Goal: Task Accomplishment & Management: Complete application form

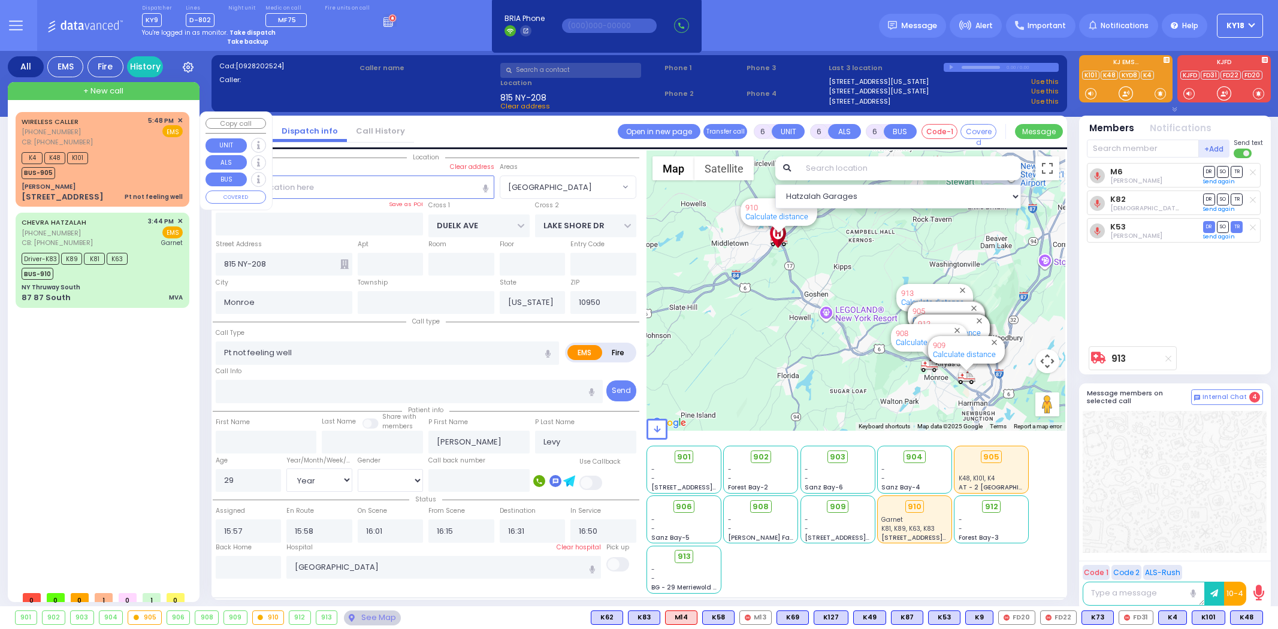
select select "[GEOGRAPHIC_DATA]"
select select "Year"
select select "[DEMOGRAPHIC_DATA]"
click at [93, 174] on div "K4 K48 K101 BUS-905" at bounding box center [59, 164] width 74 height 30
type input "1"
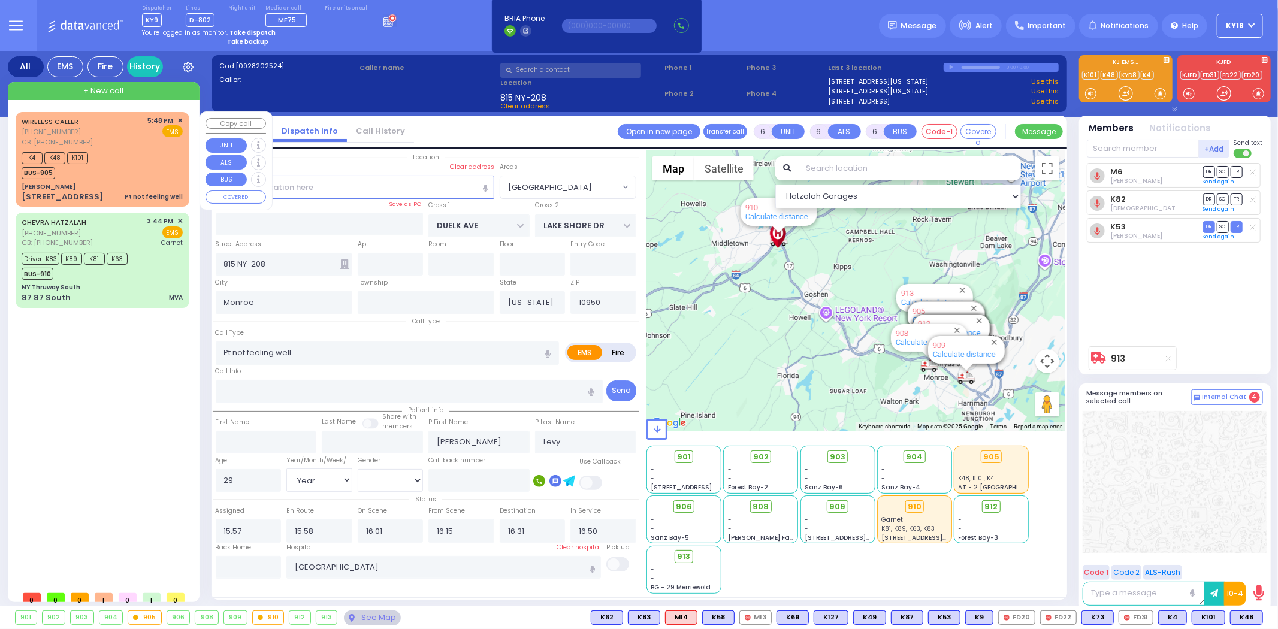
type input "0"
type input "1"
select select
radio input "true"
type input "silver polit"
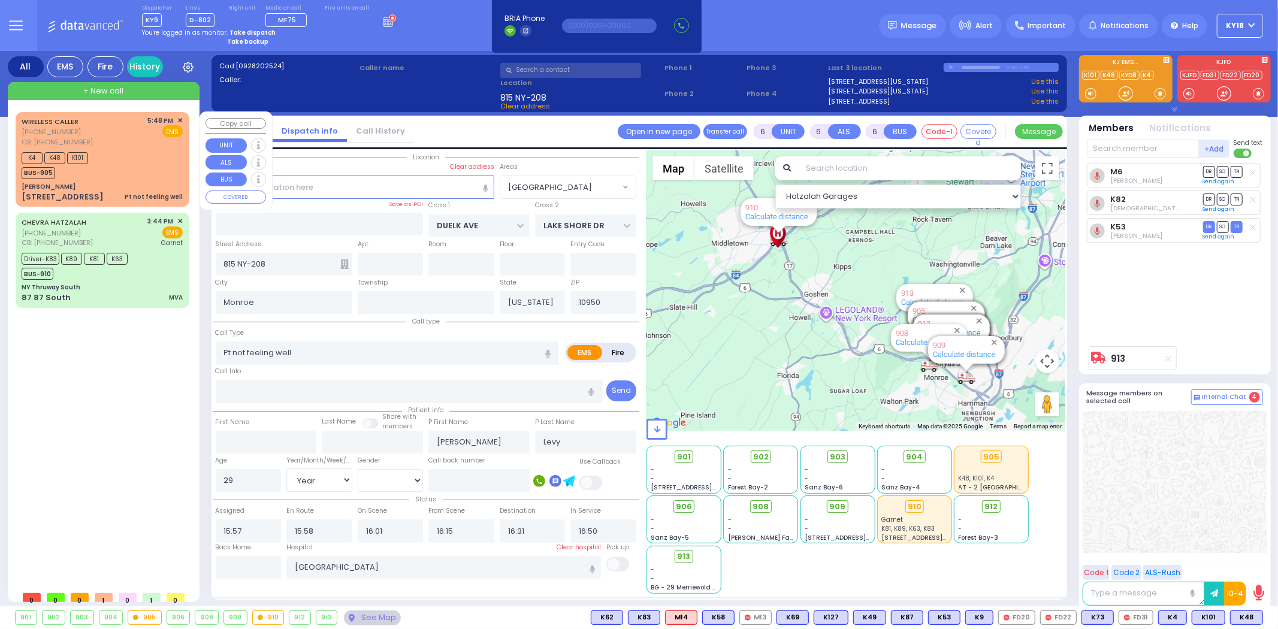
select select
type input "3479464288"
type input "17:48"
type input "17:52"
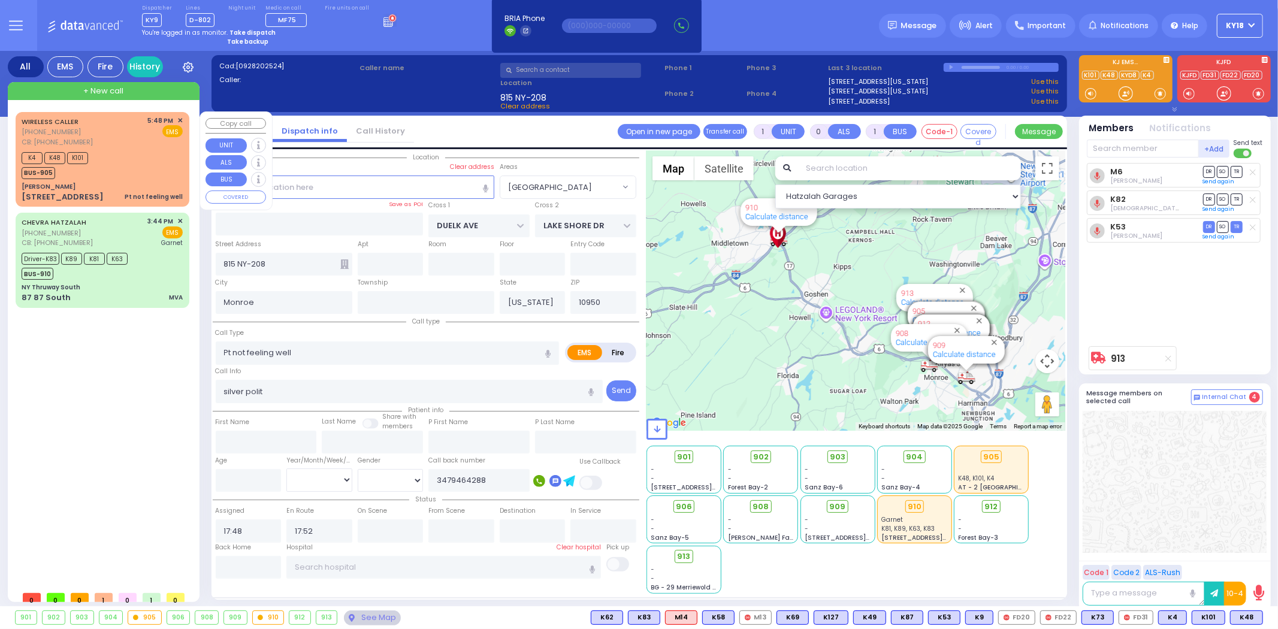
select select "Hatzalah Garages"
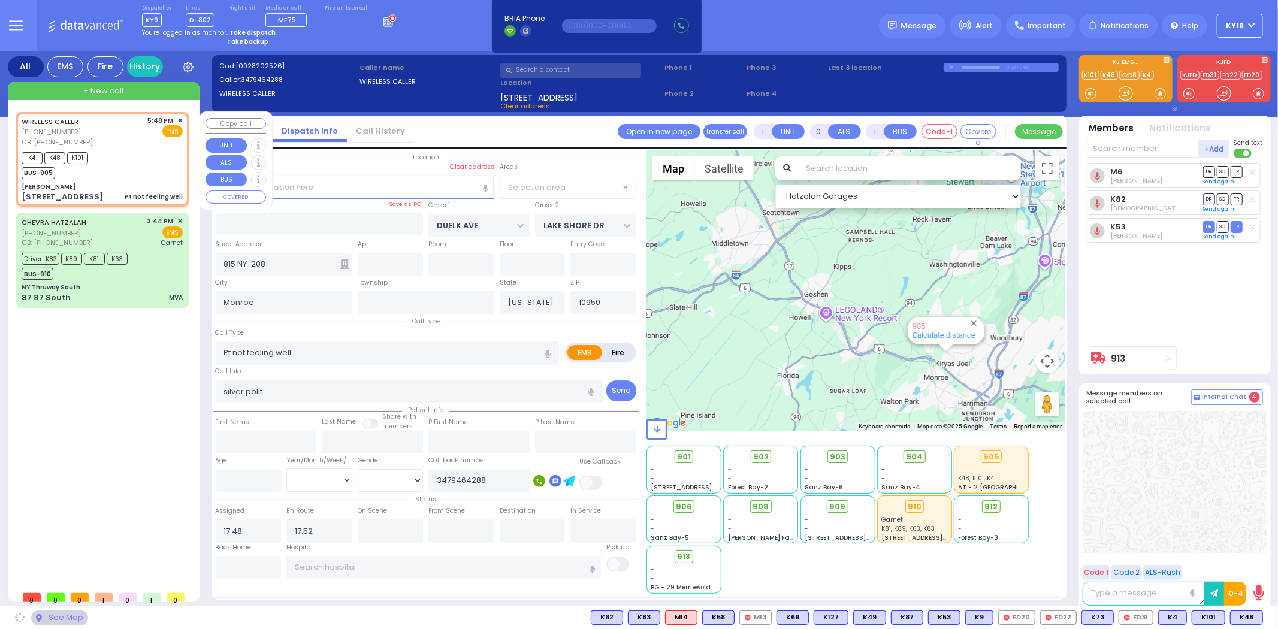
type input "[PERSON_NAME]"
type input "[GEOGRAPHIC_DATA]"
type input "[STREET_ADDRESS]"
select select "SECTION 5"
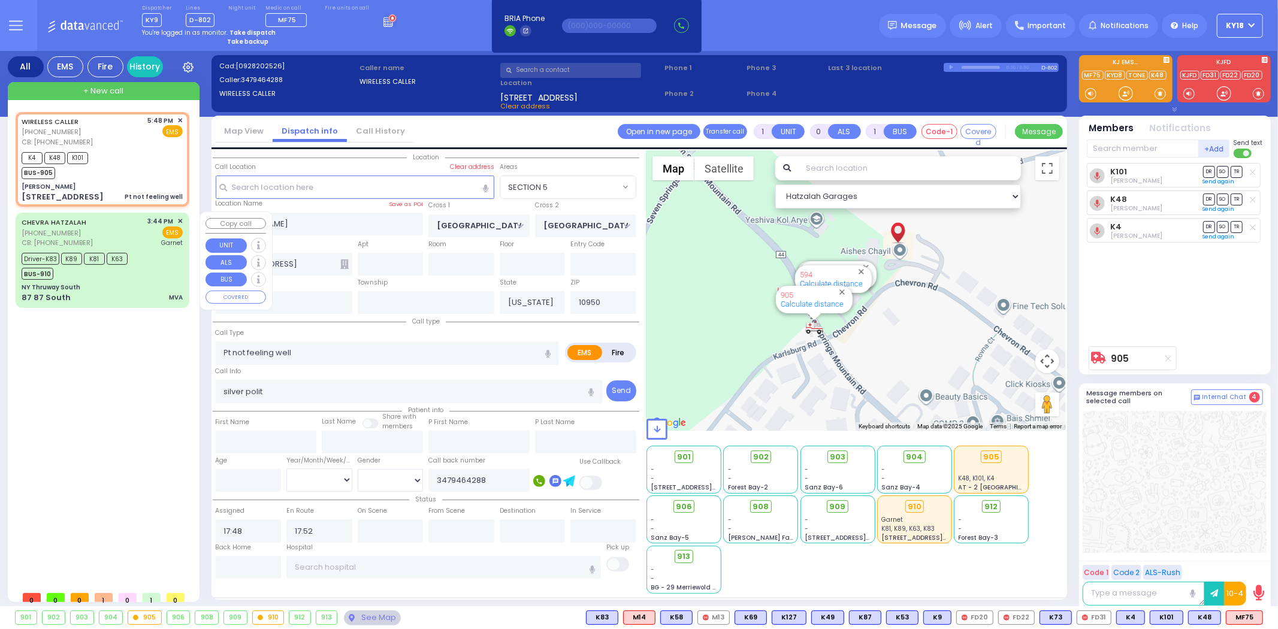
click at [182, 278] on div "Driver-K83 K89 K81 K63 BUS-910" at bounding box center [102, 265] width 161 height 30
type input "6"
select select
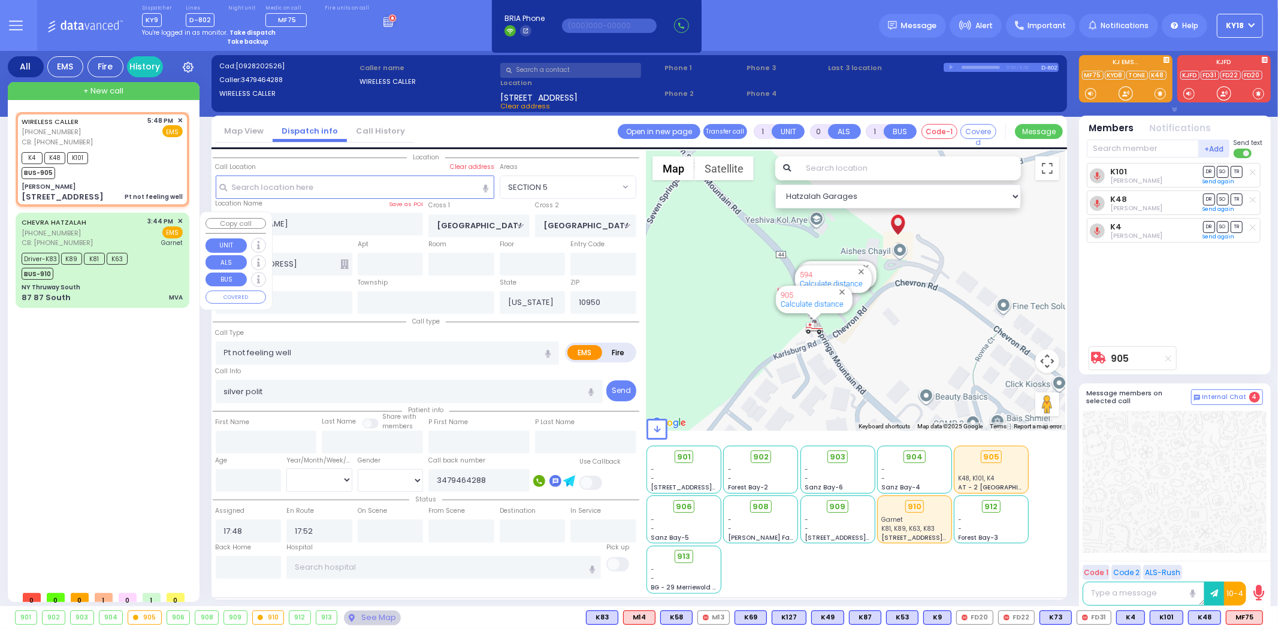
type input "MVA"
radio input "true"
type input "[PERSON_NAME]"
type input "22"
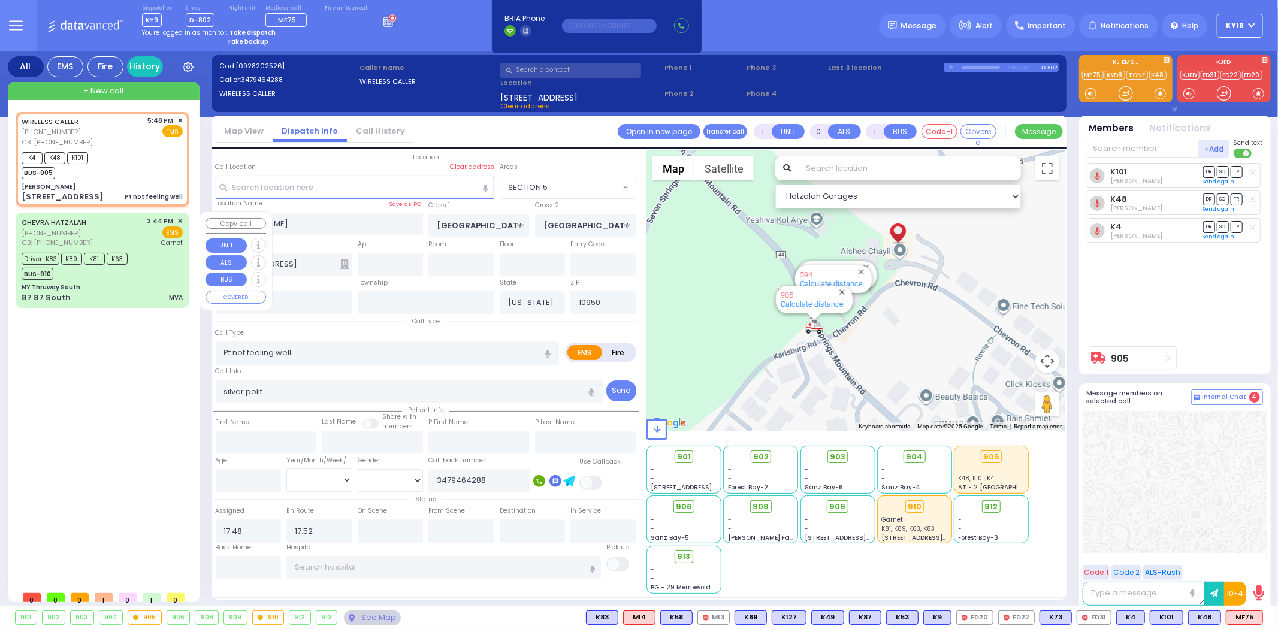
select select "Year"
select select "[DEMOGRAPHIC_DATA]"
type input "9292714012"
type input "15:44"
type input "15:46"
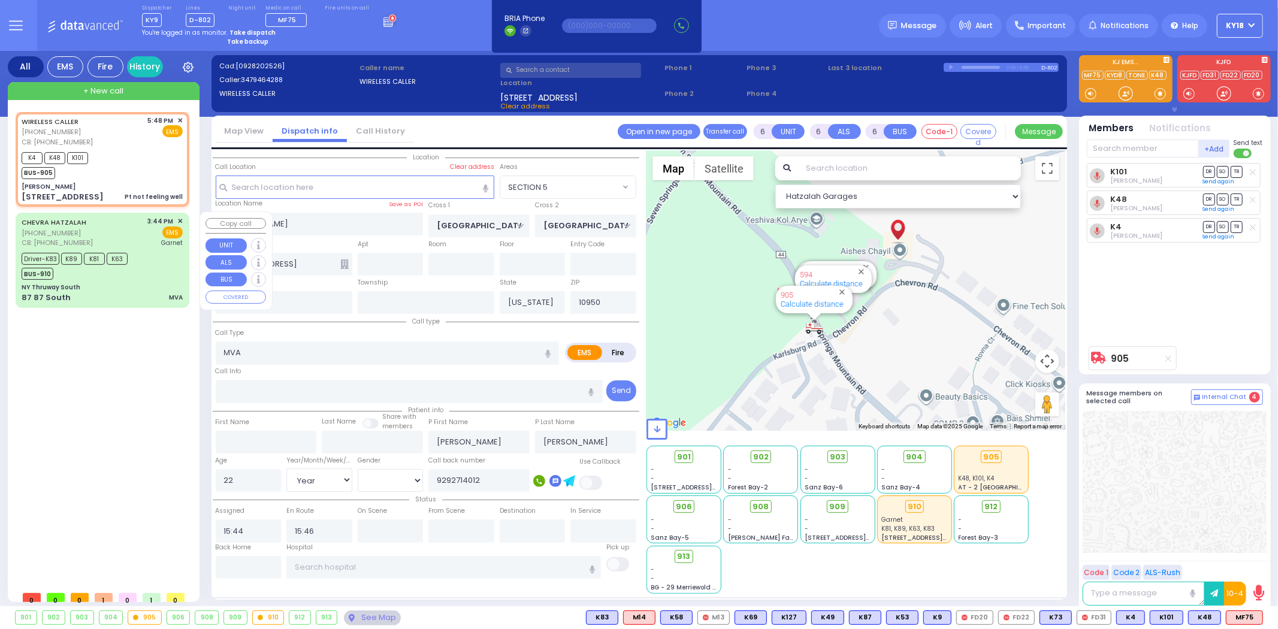
type input "16:06"
type input "16:30"
type input "16:50"
type input "16:59"
type input "[GEOGRAPHIC_DATA]"
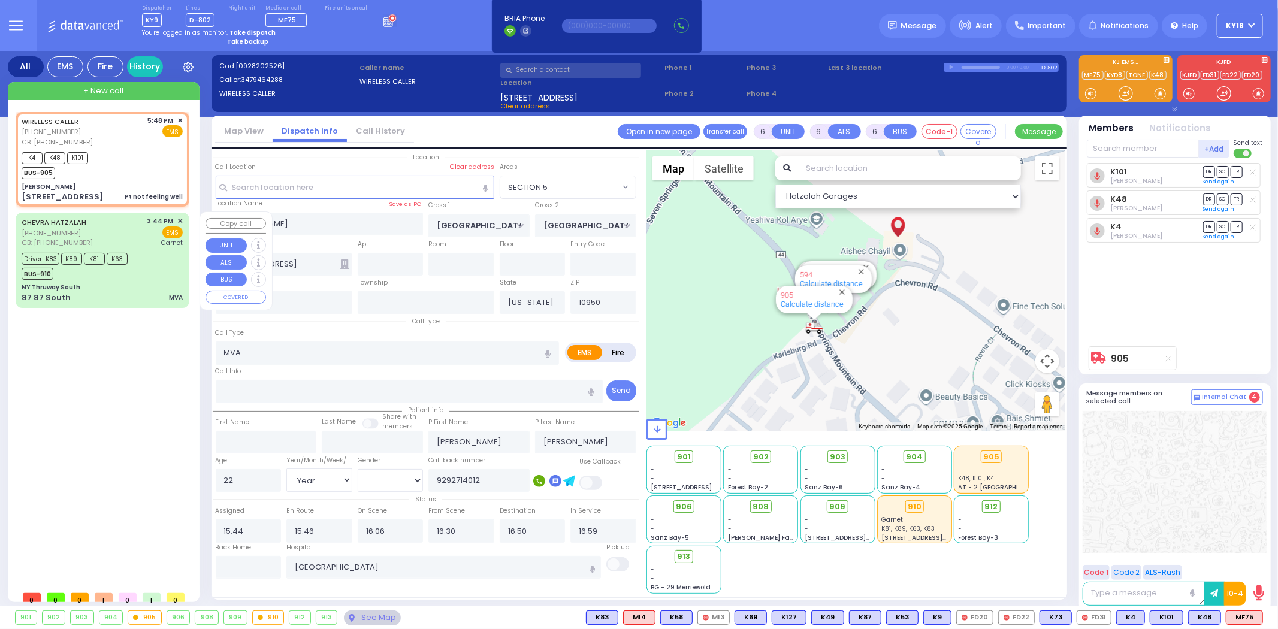
select select "Hatzalah Garages"
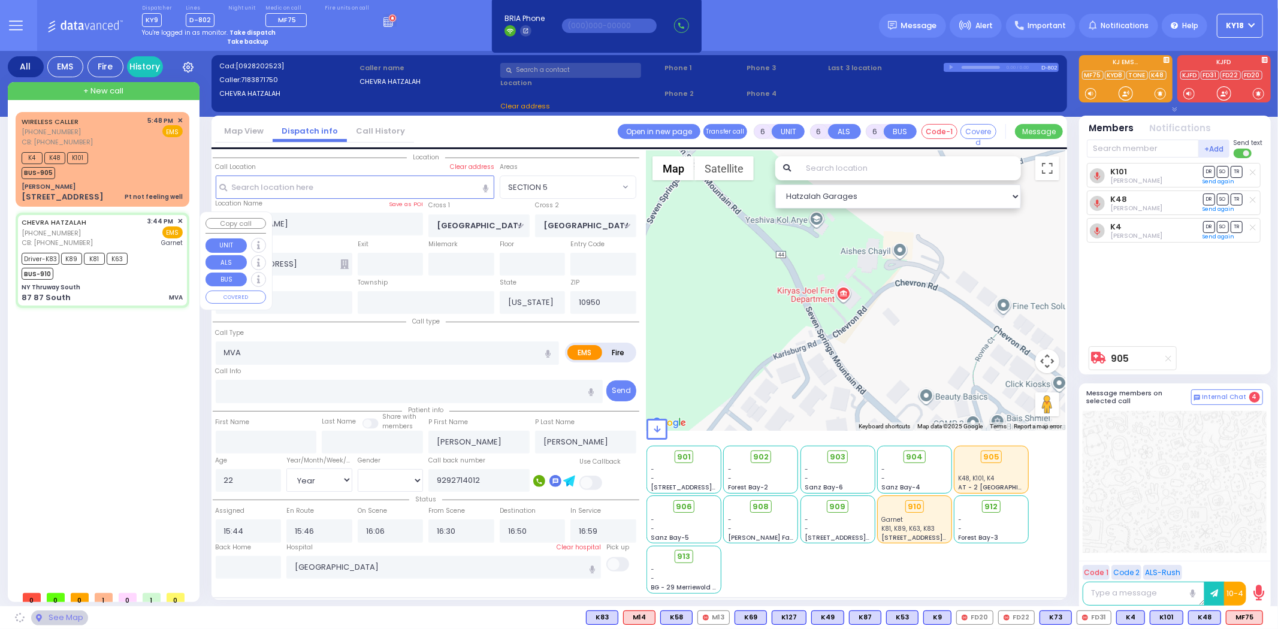
type input "NY Thruway South"
type input "DIVISION AVE"
type input "[GEOGRAPHIC_DATA]"
type input "87 87 South"
type input "63"
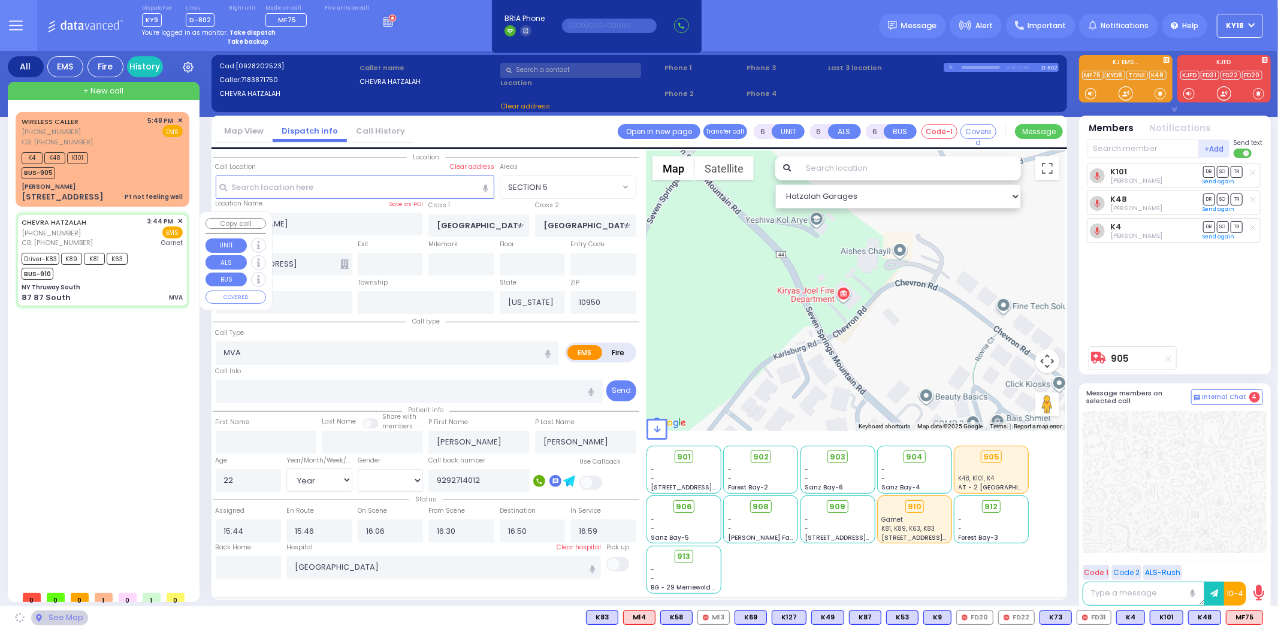
type input "63"
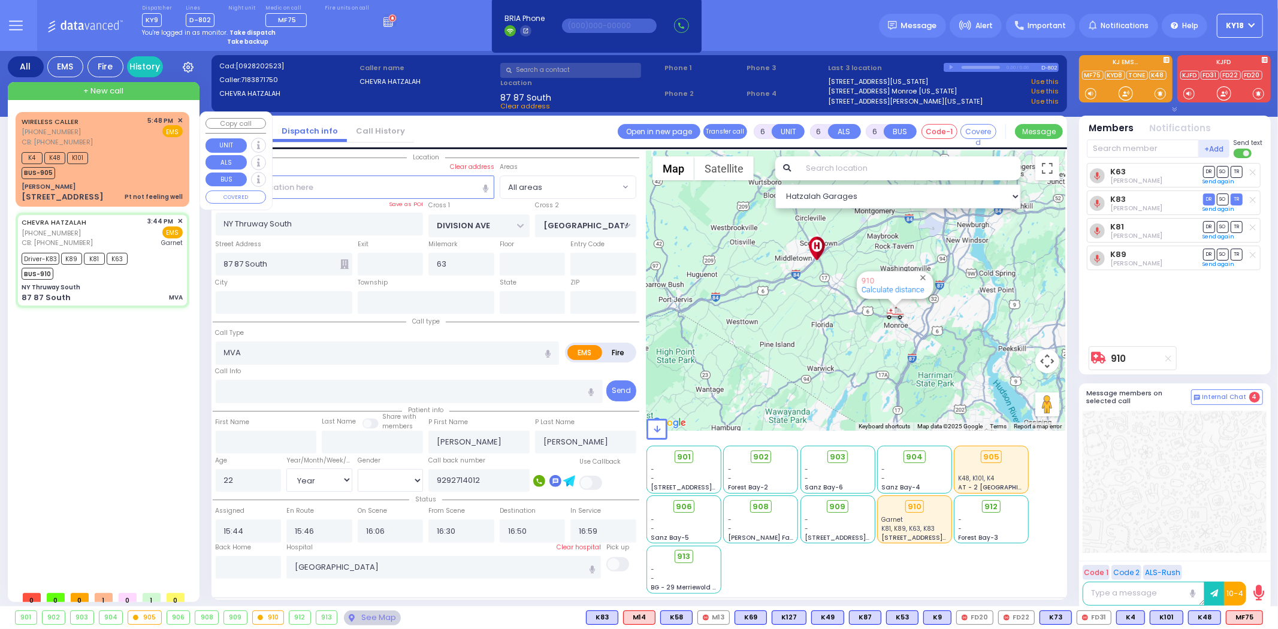
click at [135, 175] on div "K4 K48 K101 BUS-905" at bounding box center [102, 164] width 161 height 30
type input "1"
type input "0"
type input "1"
select select
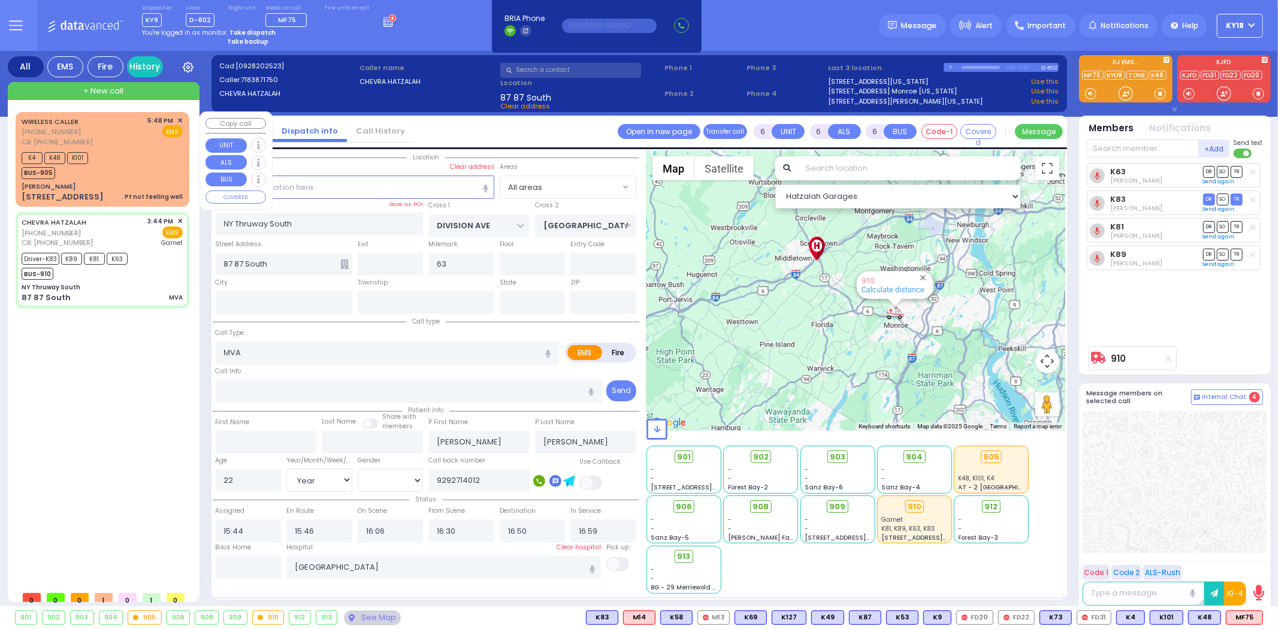
type input "Pt not feeling well"
radio input "true"
type input "silver polit"
select select
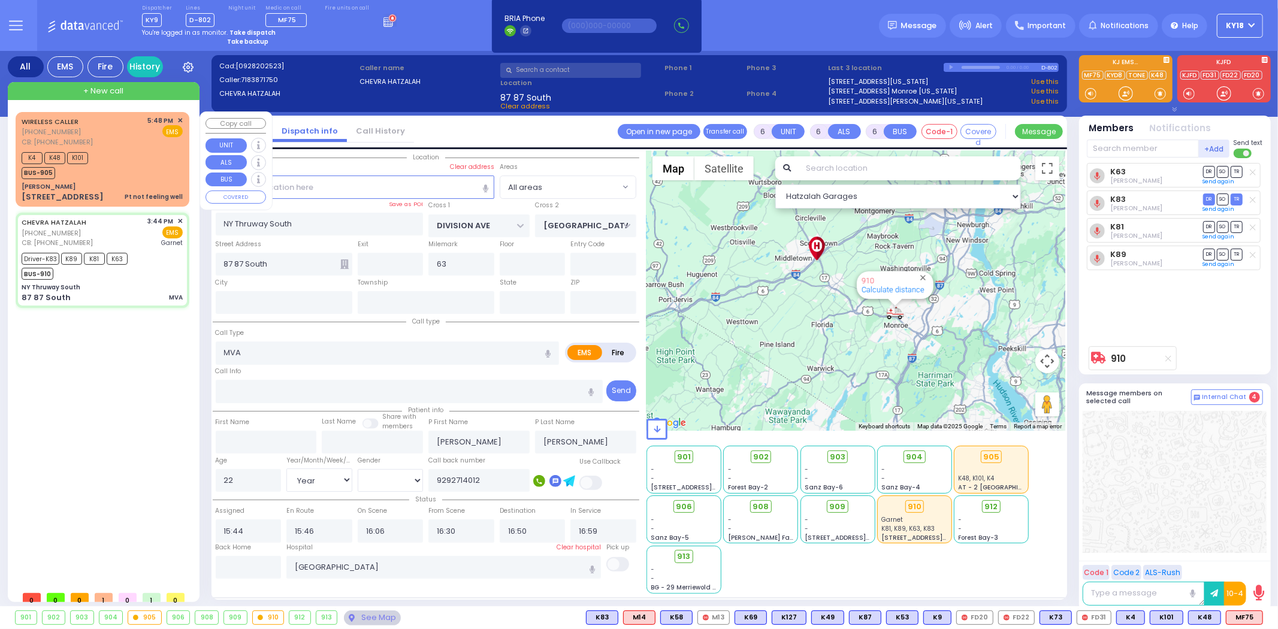
type input "3479464288"
type input "17:48"
type input "17:52"
select select "Hatzalah Garages"
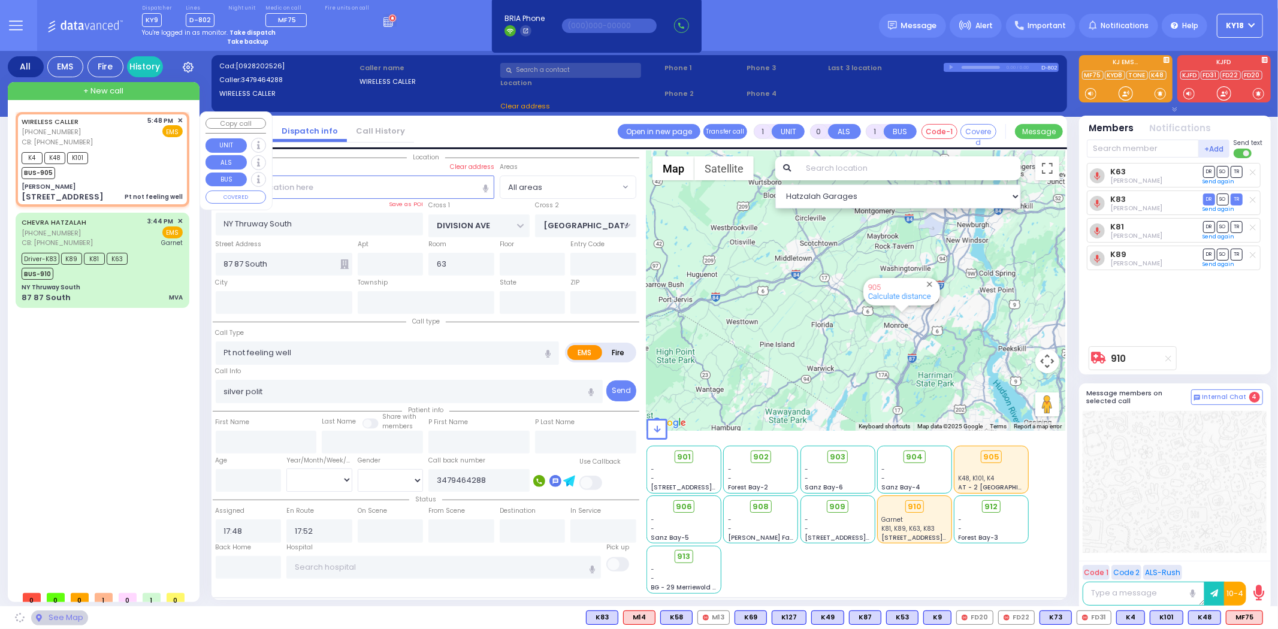
type input "[PERSON_NAME]"
type input "[GEOGRAPHIC_DATA]"
type input "[STREET_ADDRESS]"
type input "Monroe"
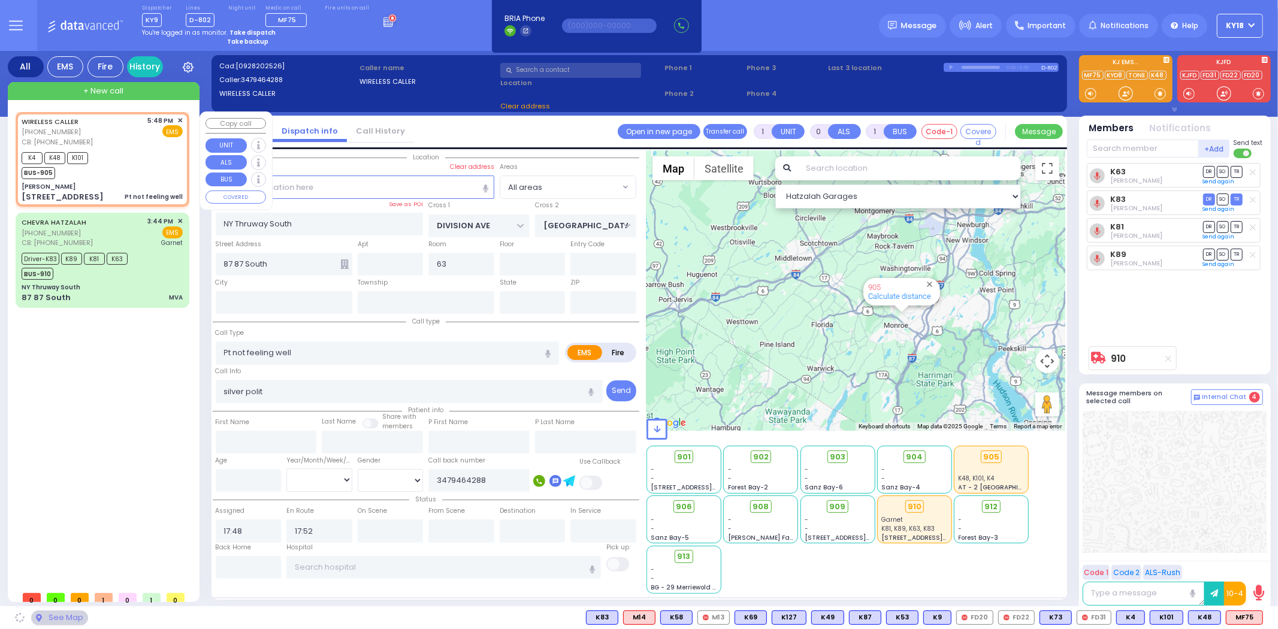
type input "[US_STATE]"
type input "10950"
select select "SECTION 5"
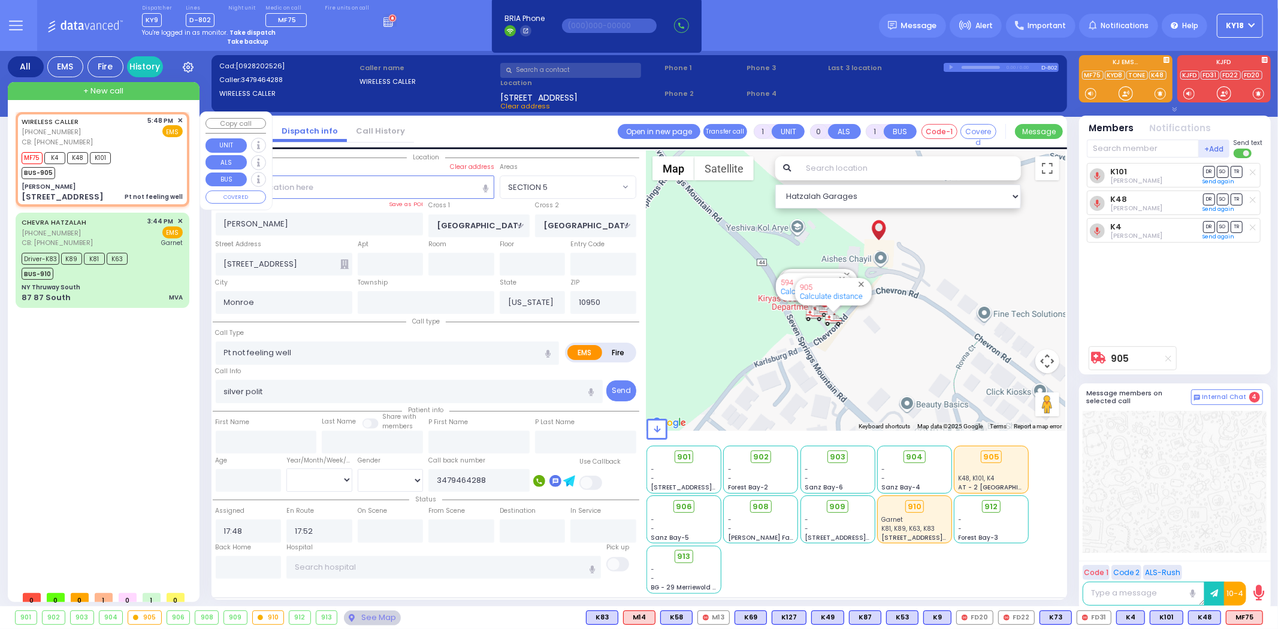
select select
radio input "true"
select select
select select "Hatzalah Garages"
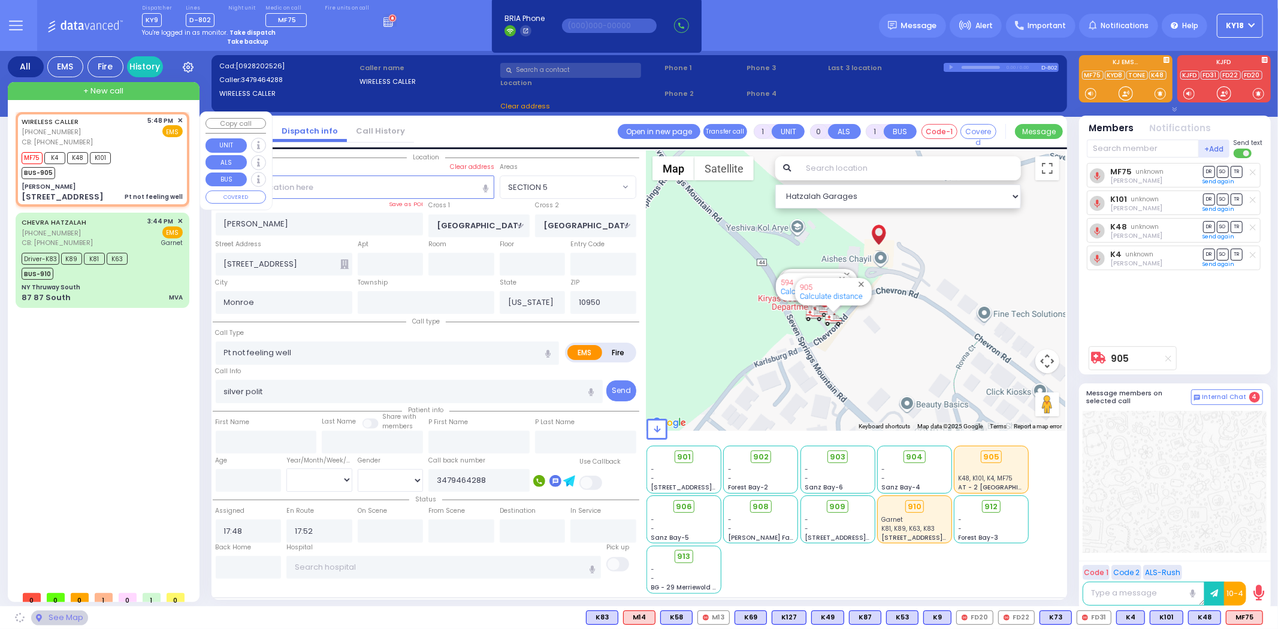
select select "SECTION 5"
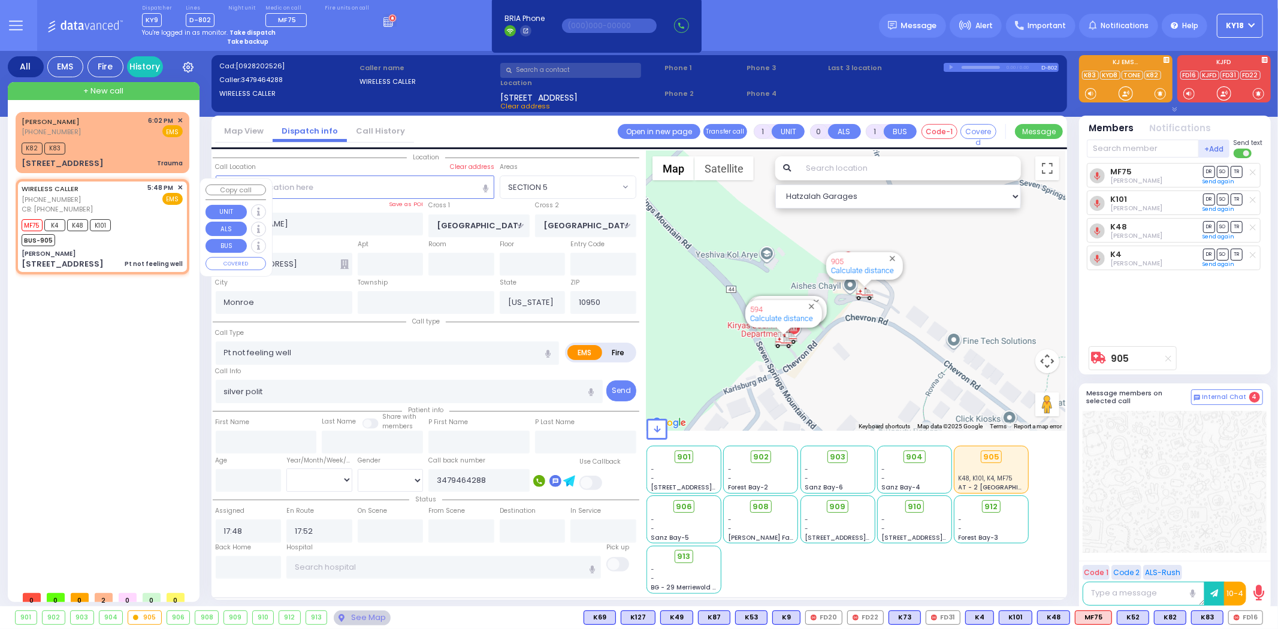
type input "6"
select select
radio input "true"
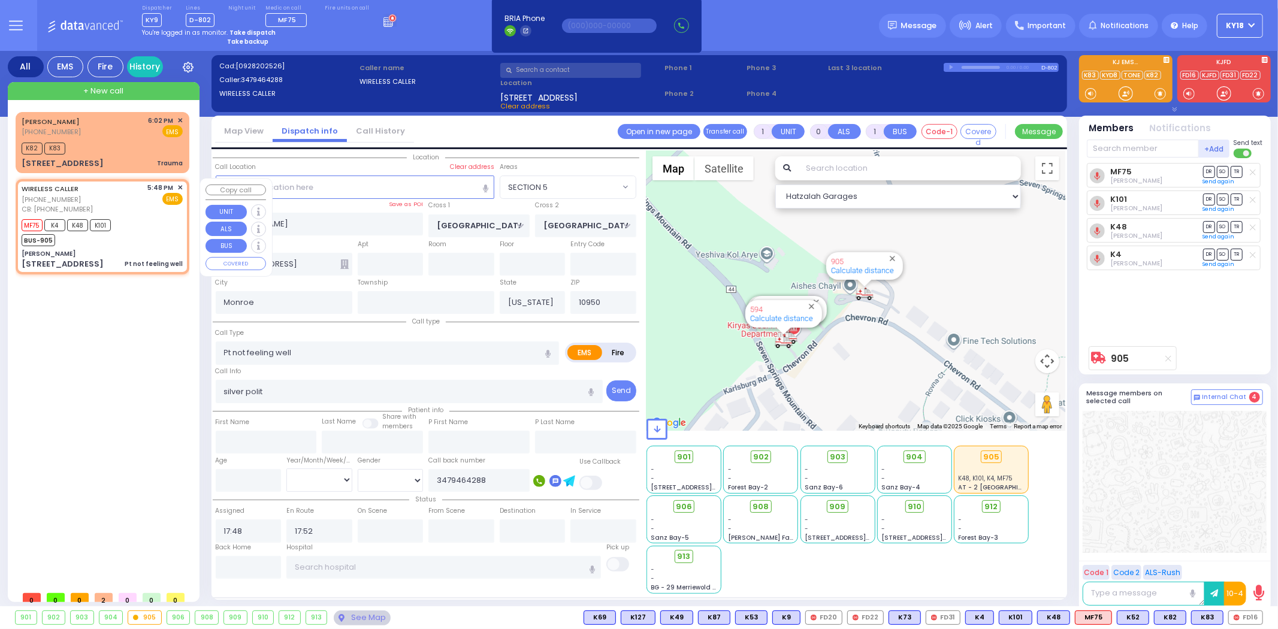
type input "Unknown"
select select "Year"
select select "Hatzalah Garages"
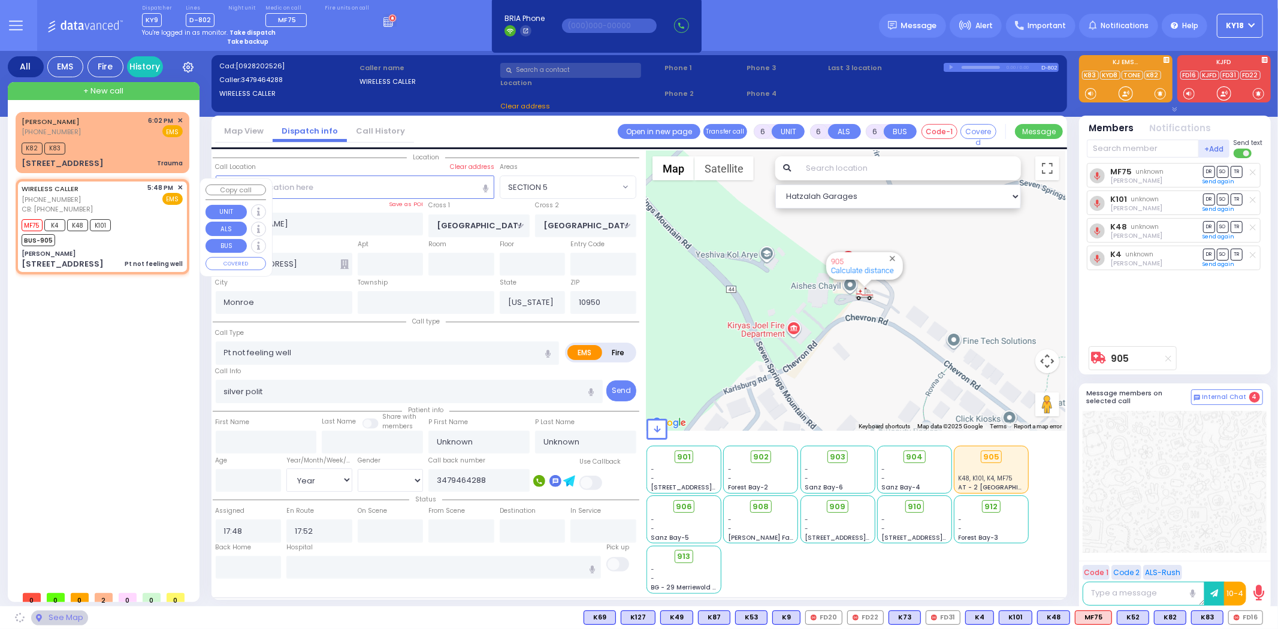
select select "SECTION 5"
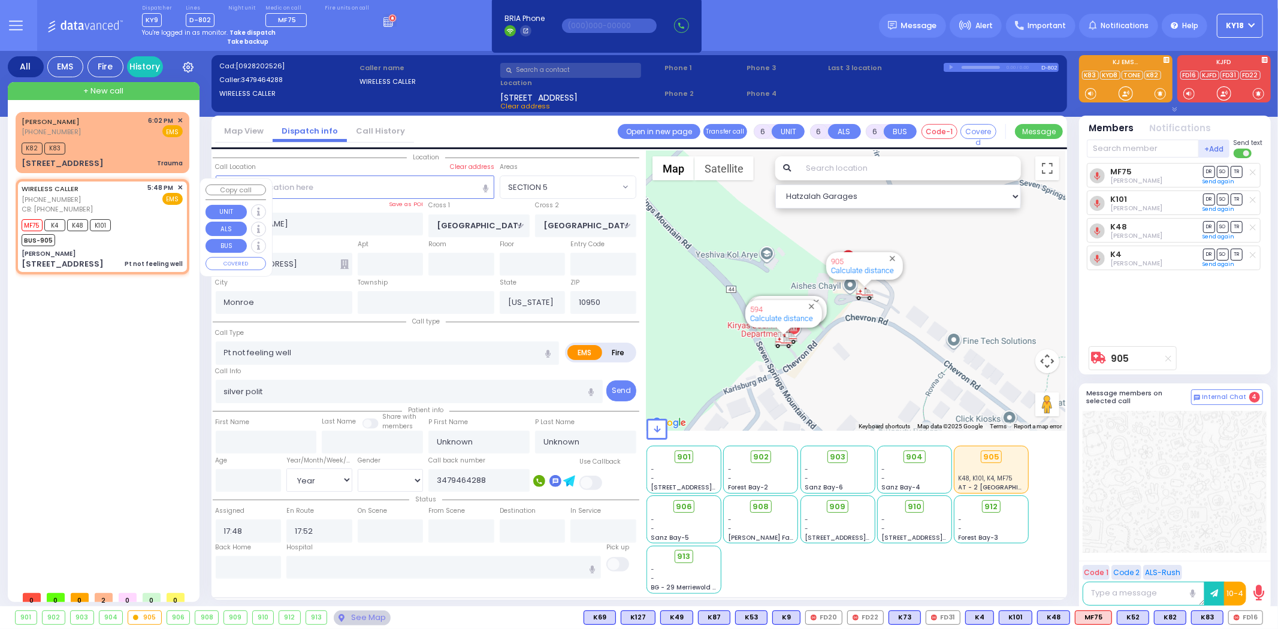
select select
radio input "true"
type input "Dolla"
type input "[PERSON_NAME]"
type input "23"
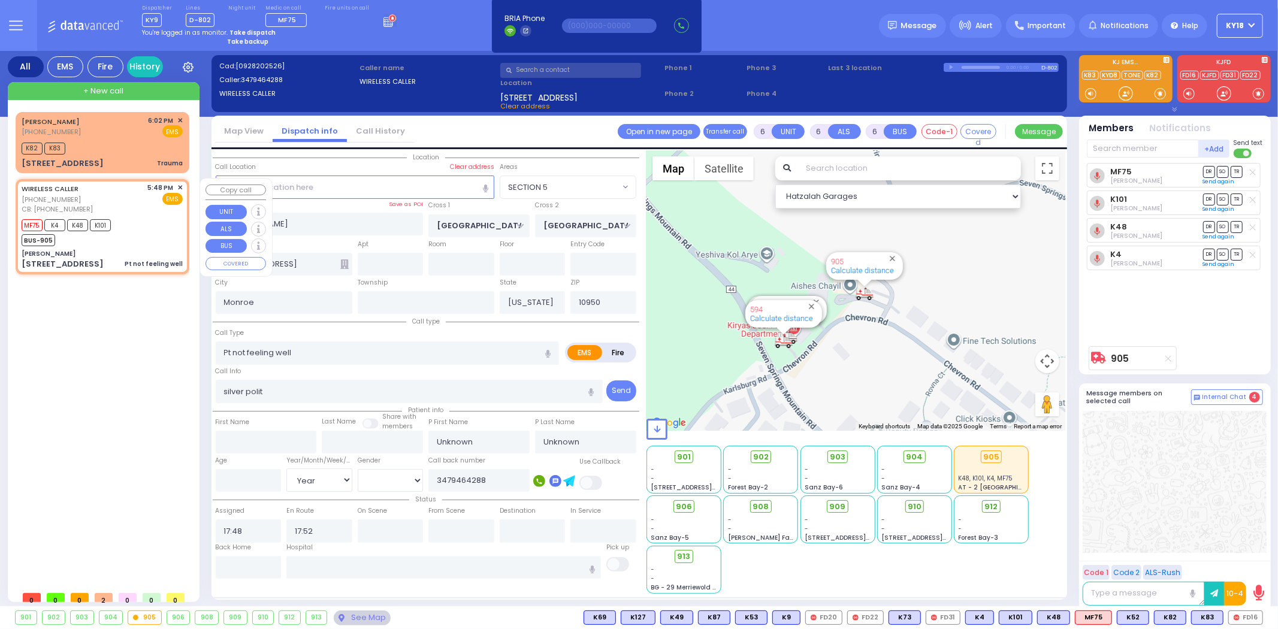
select select "Year"
select select "Hatzalah Garages"
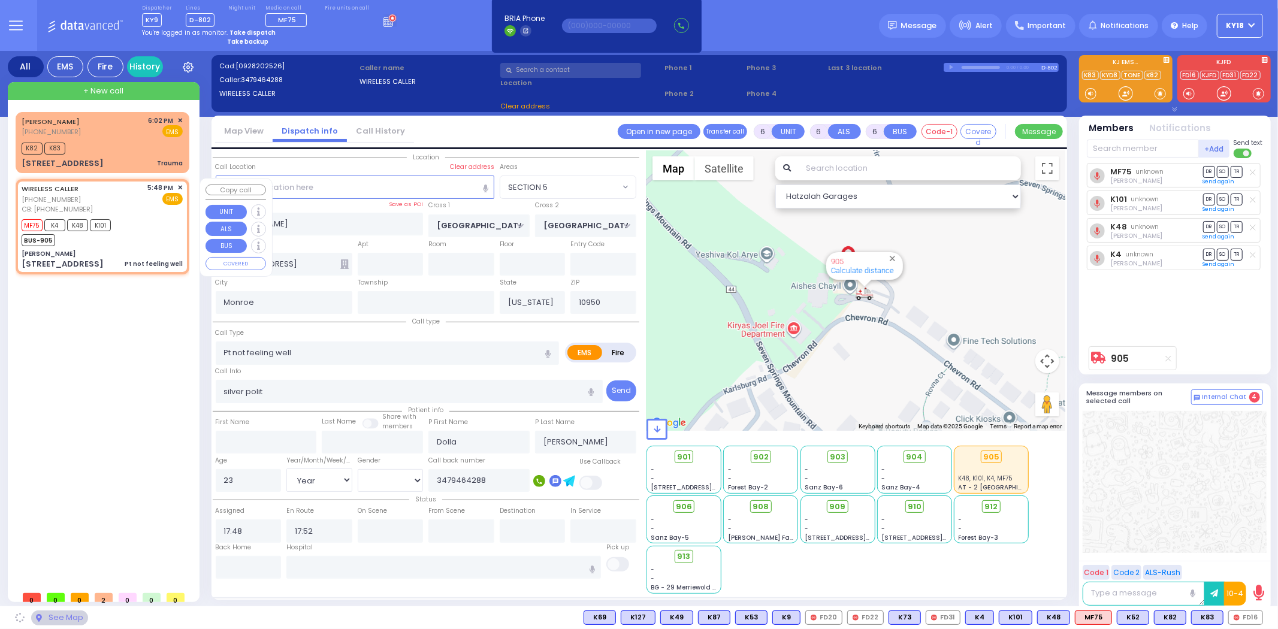
select select "SECTION 5"
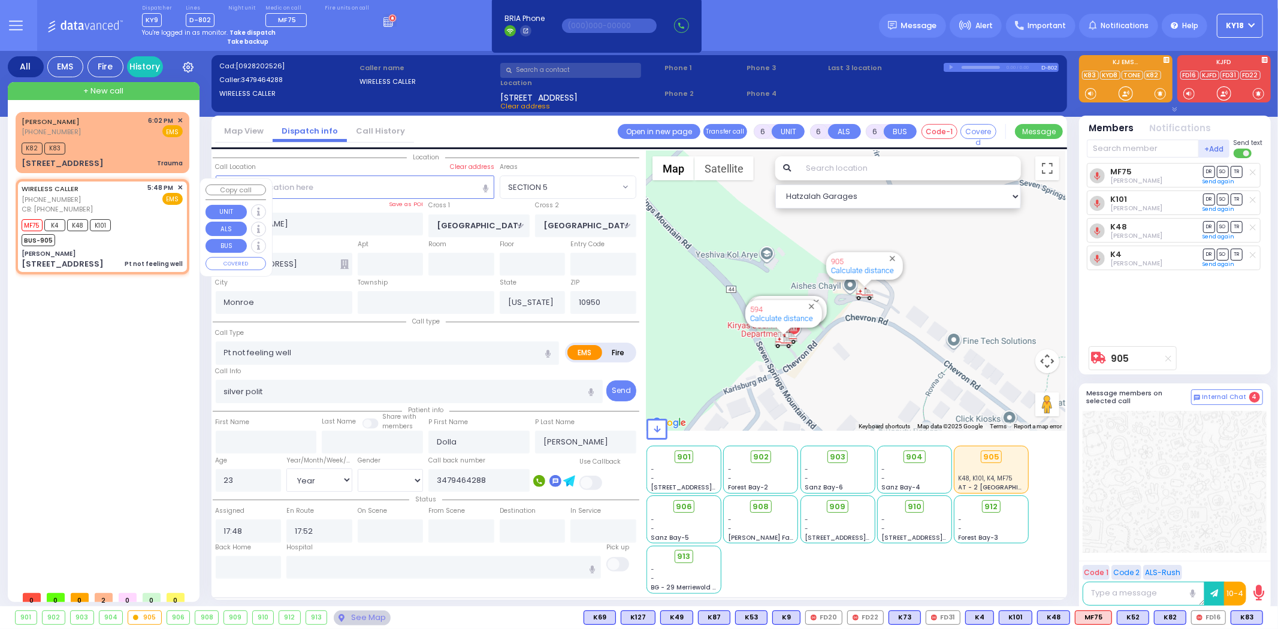
select select
radio input "true"
select select "Year"
select select "Hatzalah Garages"
select select "SECTION 5"
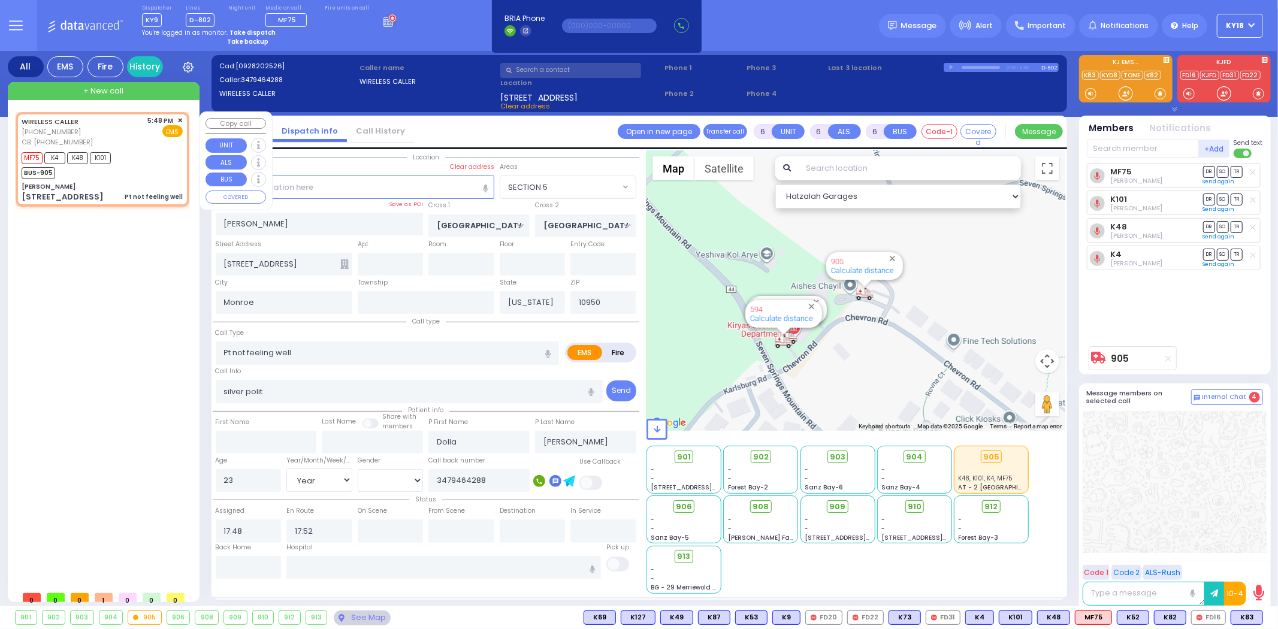
select select
radio input "true"
select select "Year"
type input "17:53"
select select "Hatzalah Garages"
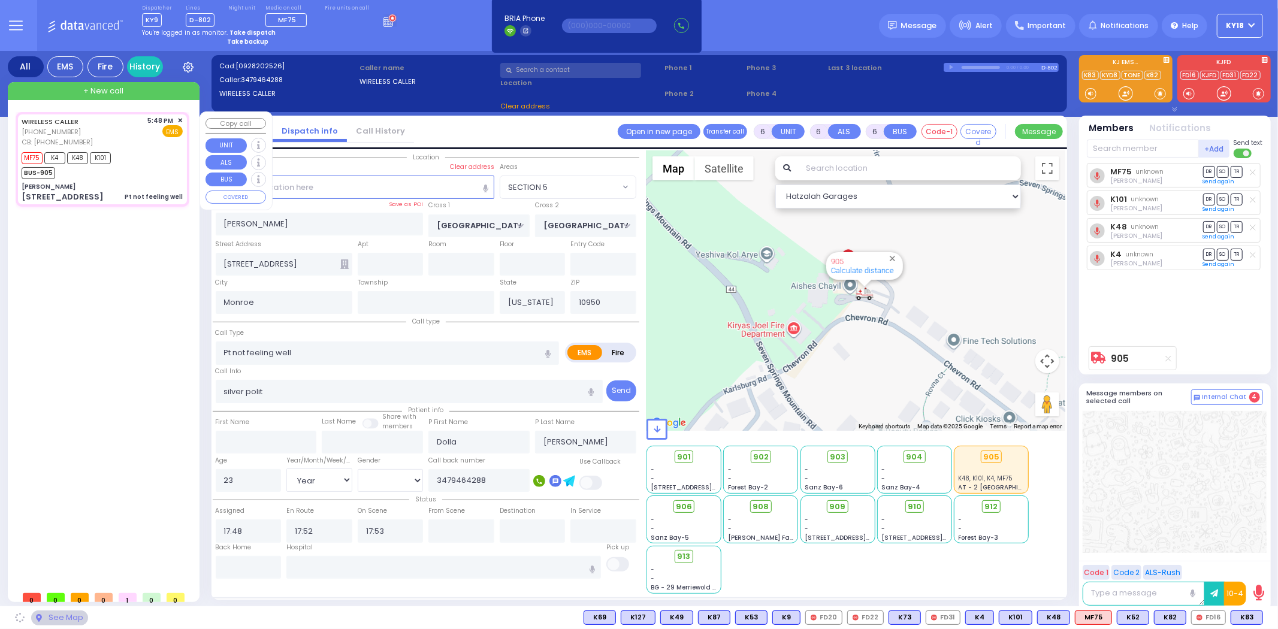
select select
radio input "true"
select select "Year"
select select "Hatzalah Garages"
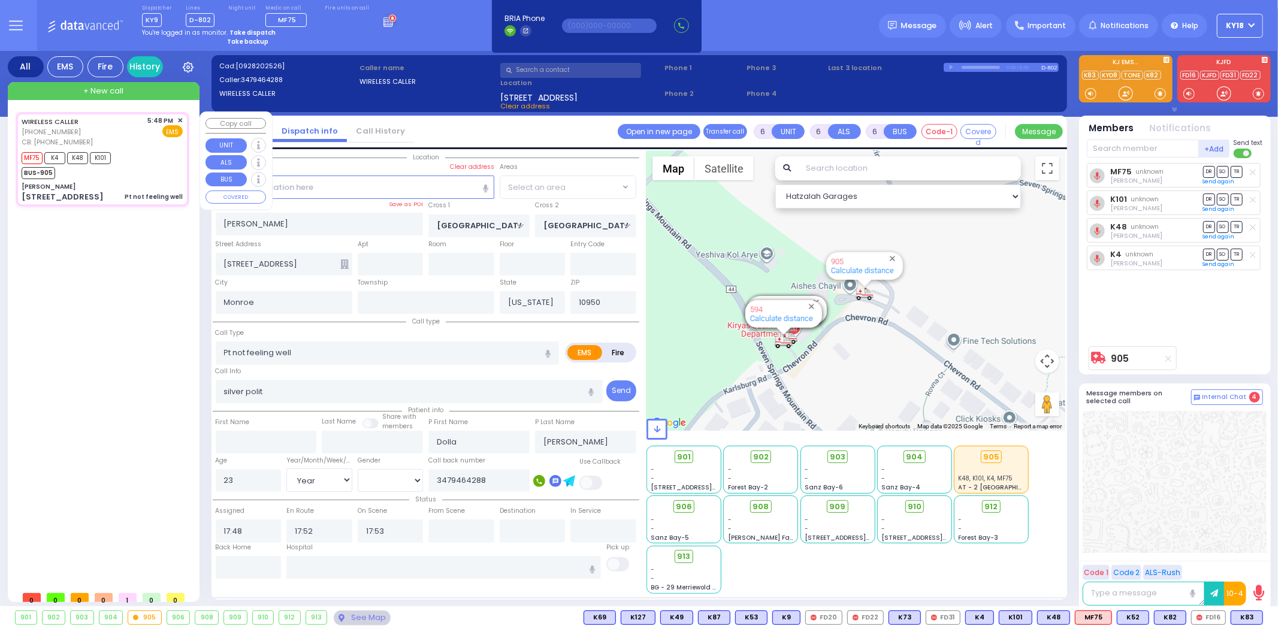
select select
radio input "true"
select select "Year"
select select "Hatzalah Garages"
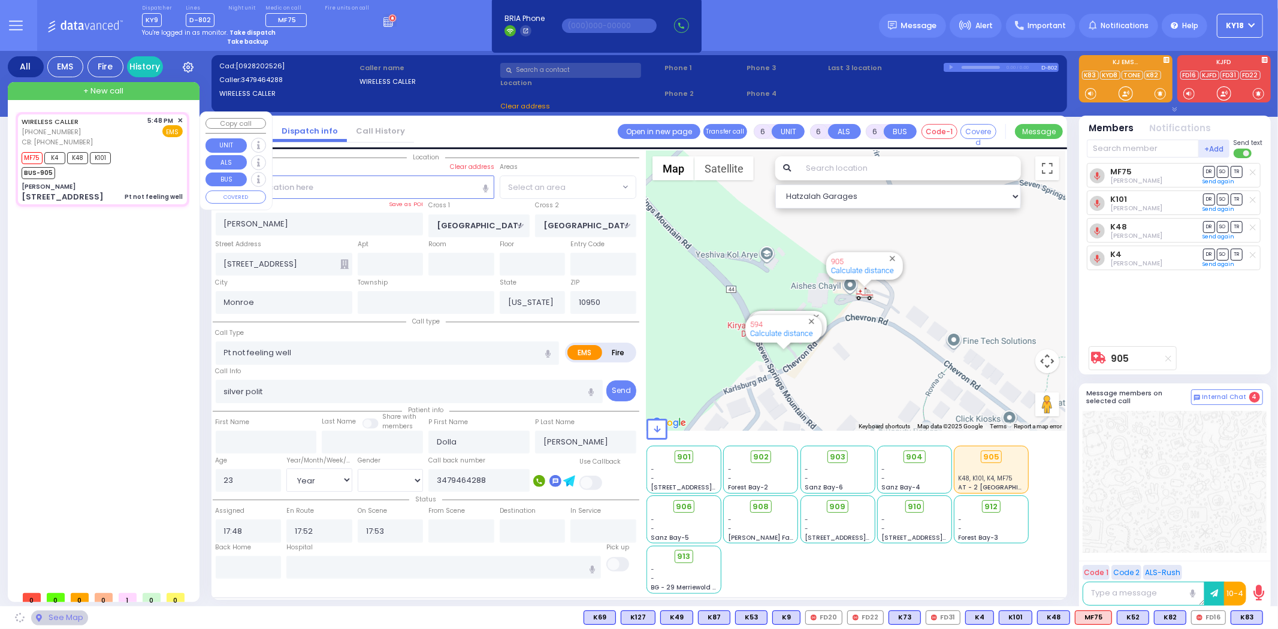
select select "SECTION 5"
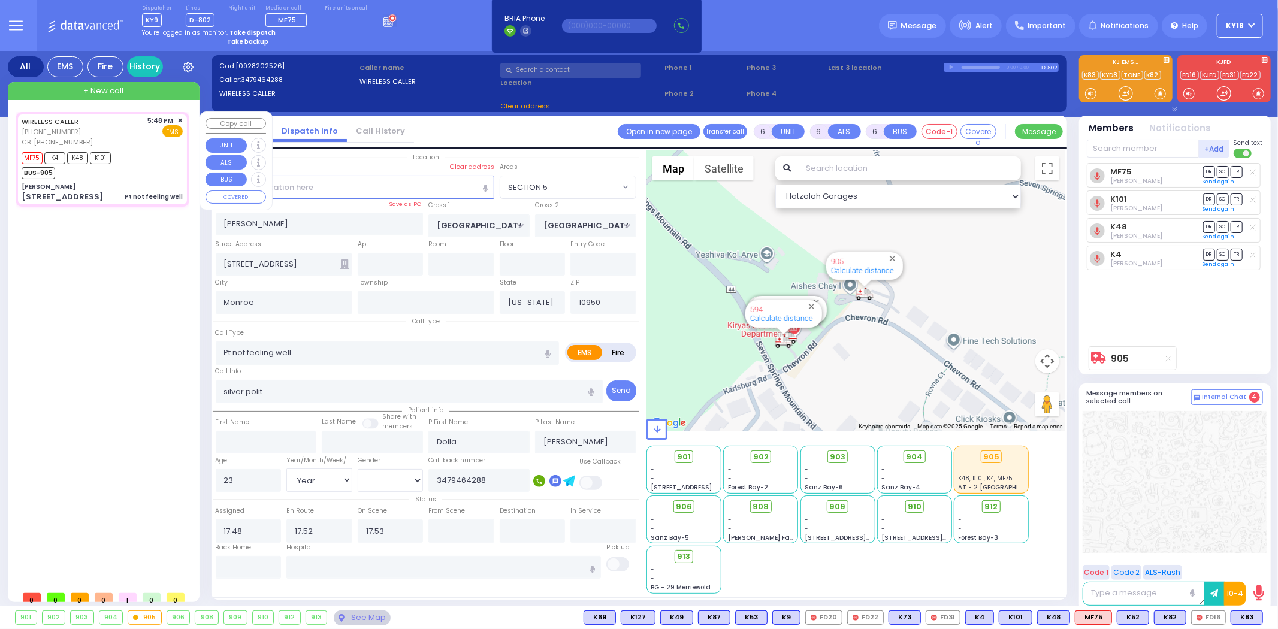
select select "SECTION 5"
select select
radio input "true"
select select "Year"
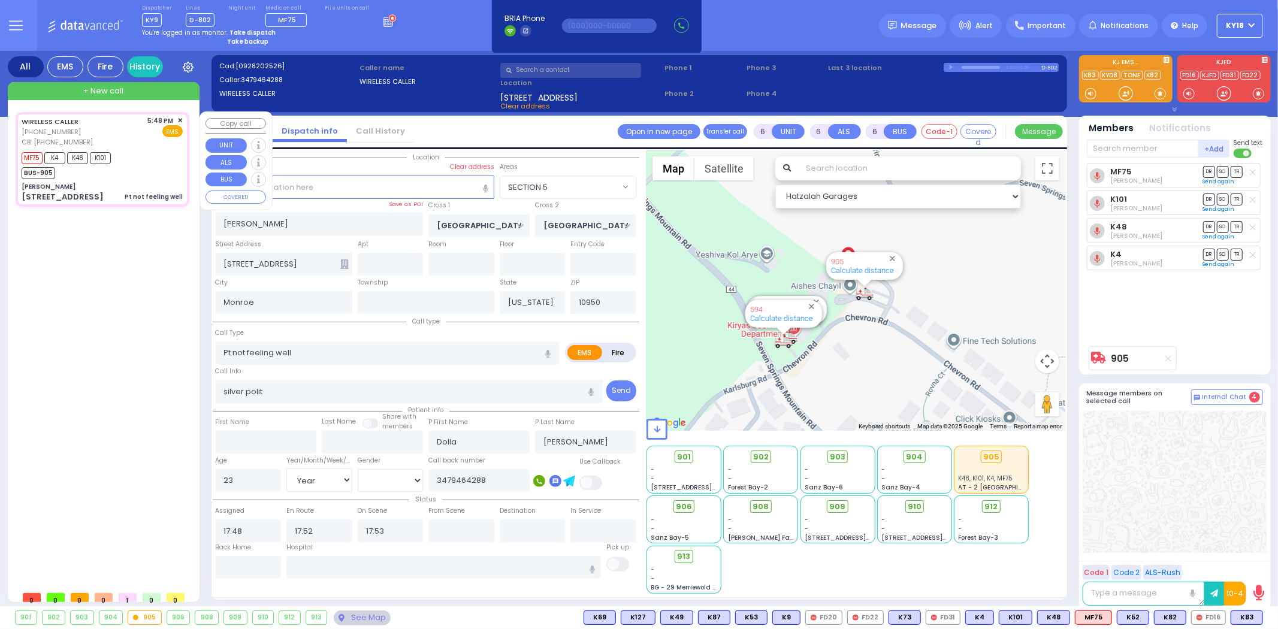
select select "Hatzalah Garages"
select select "SECTION 5"
select select
radio input "true"
select select "Year"
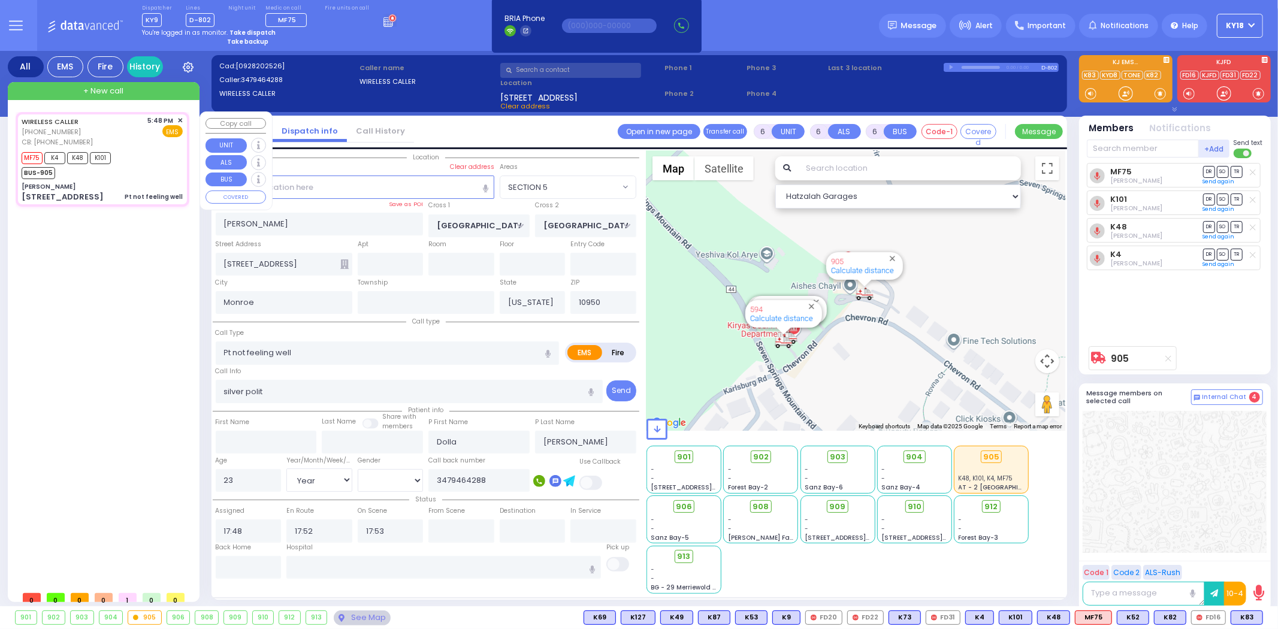
select select "Hatzalah Garages"
select select "SECTION 5"
select select
radio input "true"
select select "Year"
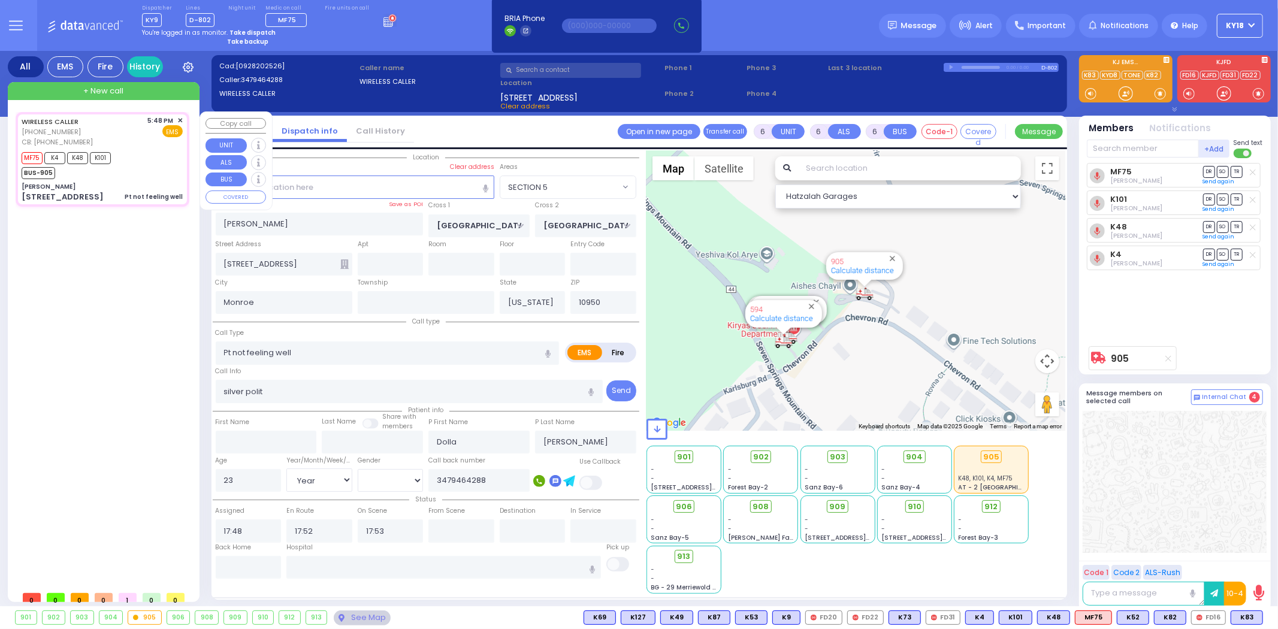
select select "Hatzalah Garages"
select select "SECTION 5"
select select
radio input "true"
select select "Year"
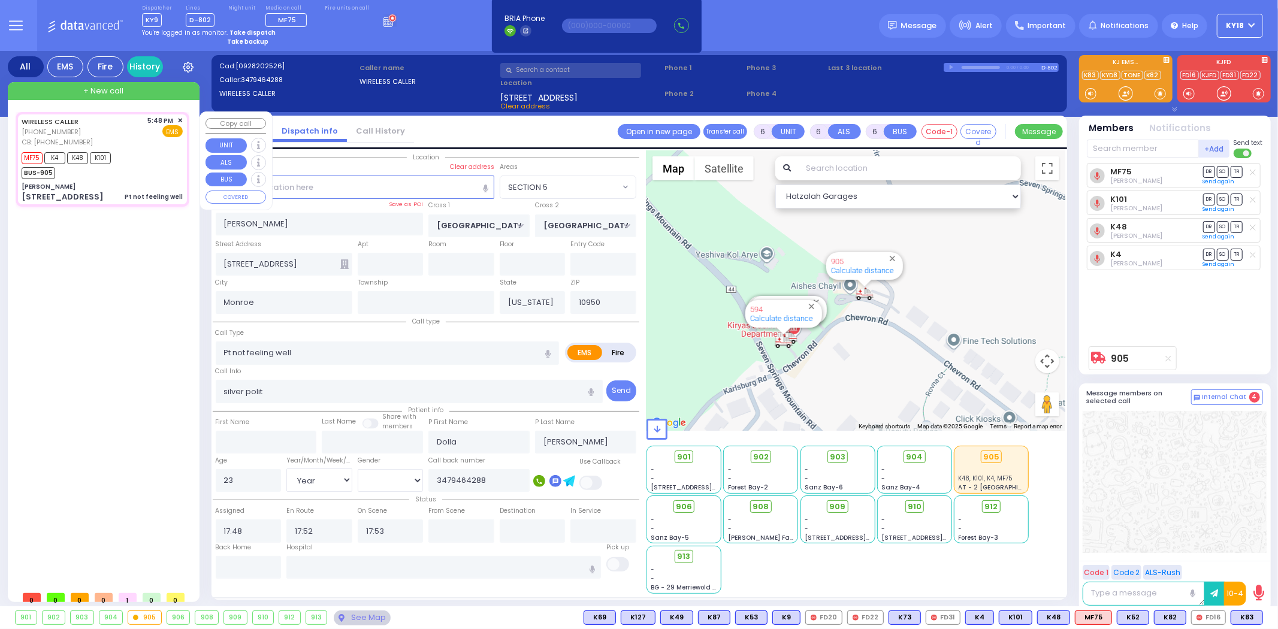
select select "Hatzalah Garages"
select select "SECTION 5"
select select
radio input "true"
select select "Year"
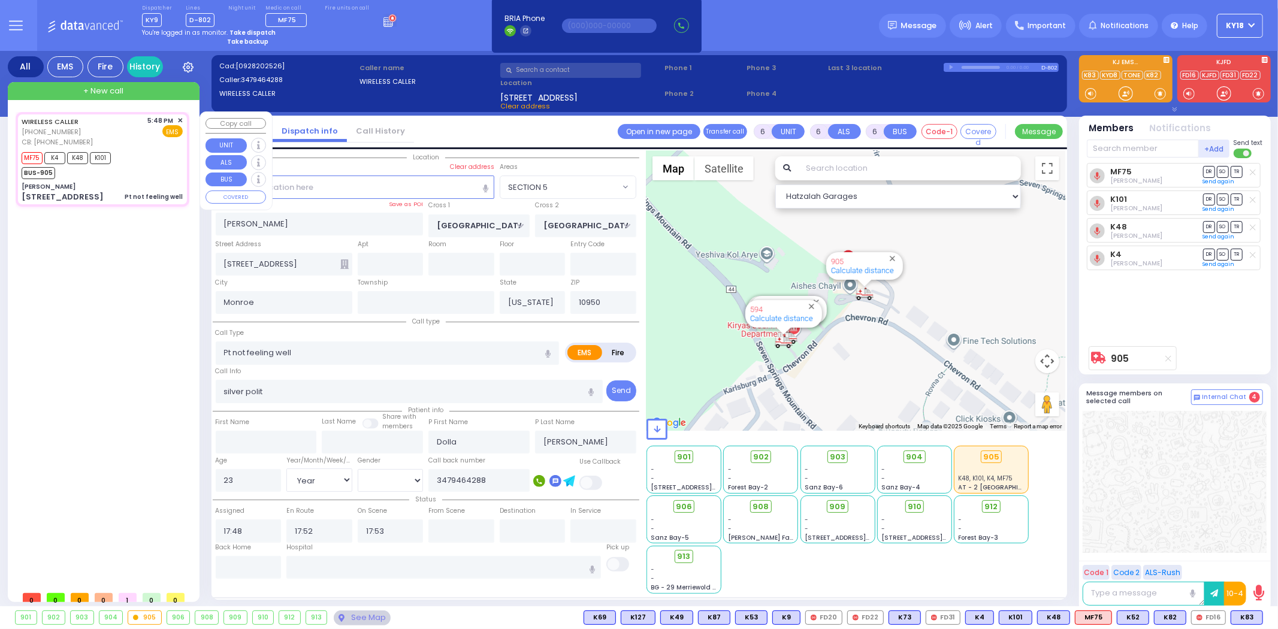
select select "Hatzalah Garages"
select select "SECTION 5"
select select
radio input "true"
select select "Year"
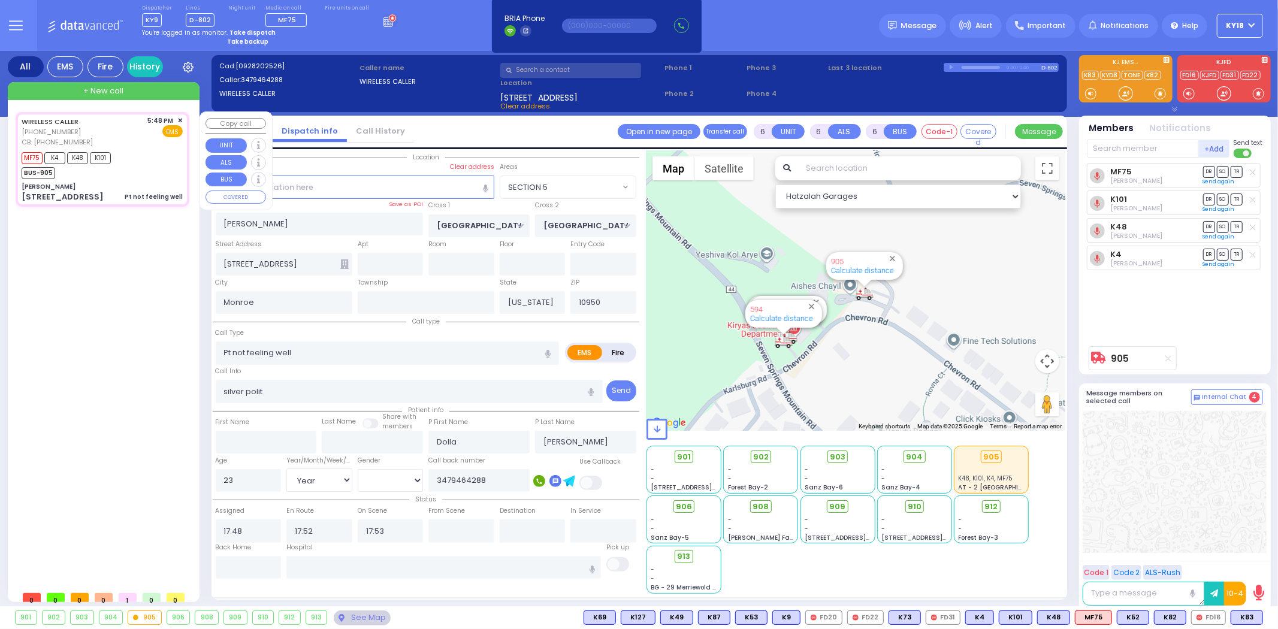
select select "Hatzalah Garages"
select select "SECTION 5"
select select
radio input "true"
select select "Year"
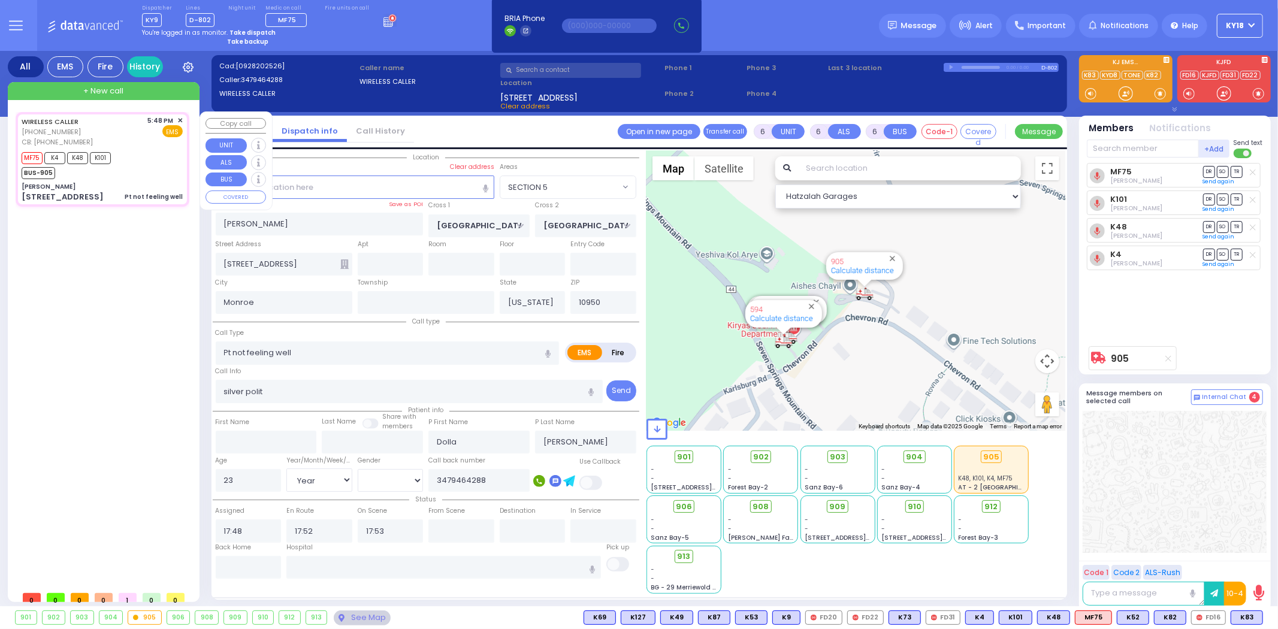
select select "Hatzalah Garages"
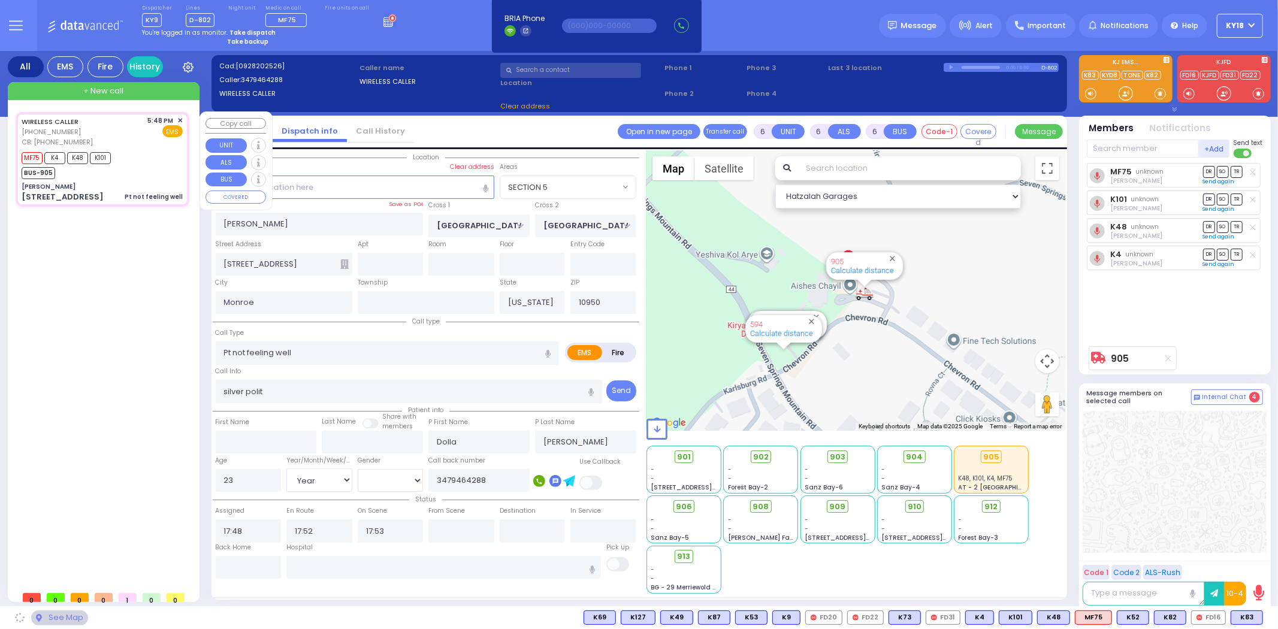
select select "SECTION 5"
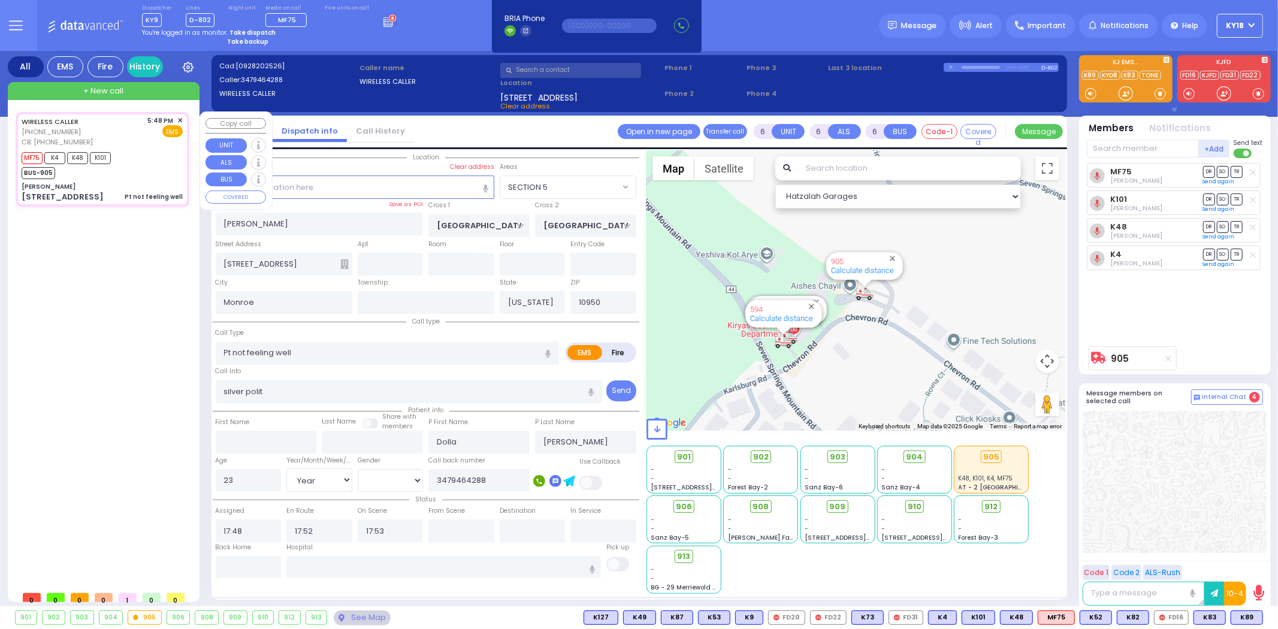
select select
radio input "true"
select select "Year"
select select "Hatzalah Garages"
select select "SECTION 5"
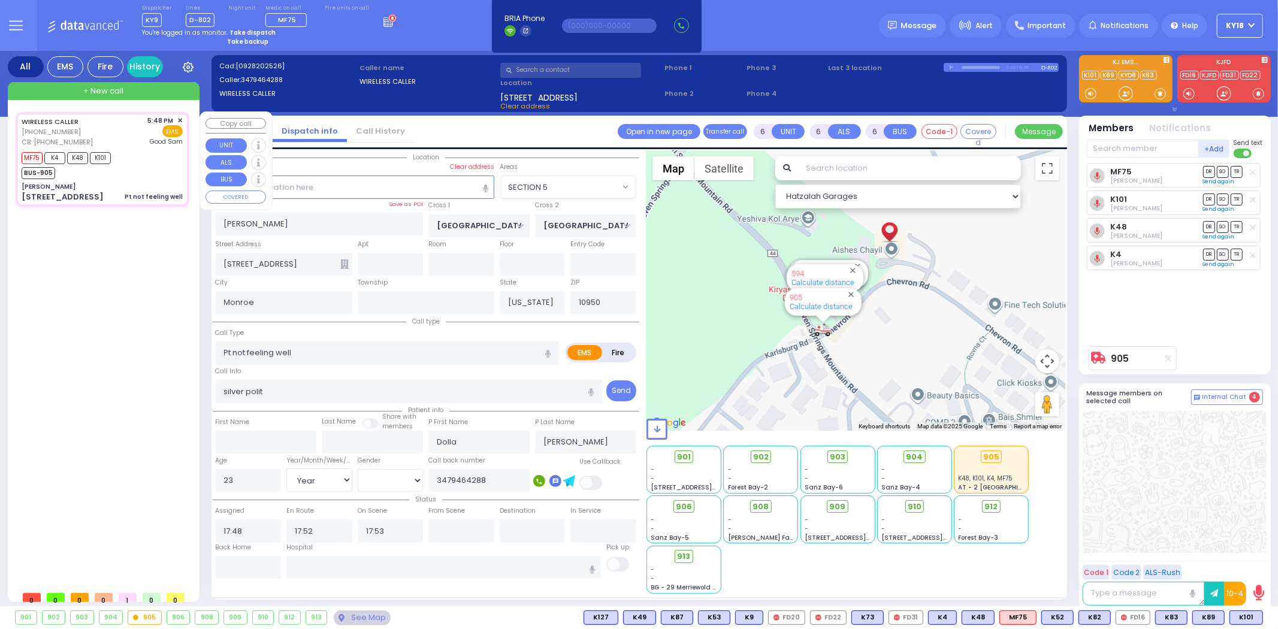
select select
radio input "true"
select select "Year"
type input "[GEOGRAPHIC_DATA]"
select select "Hatzalah Garages"
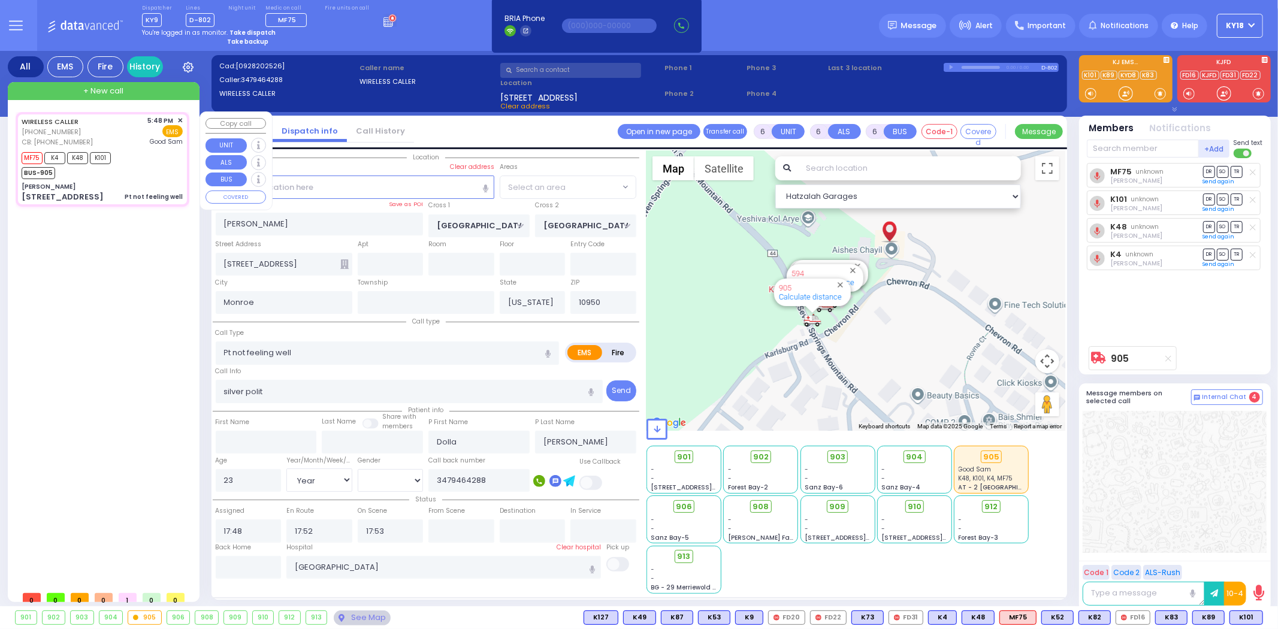
select select "SECTION 5"
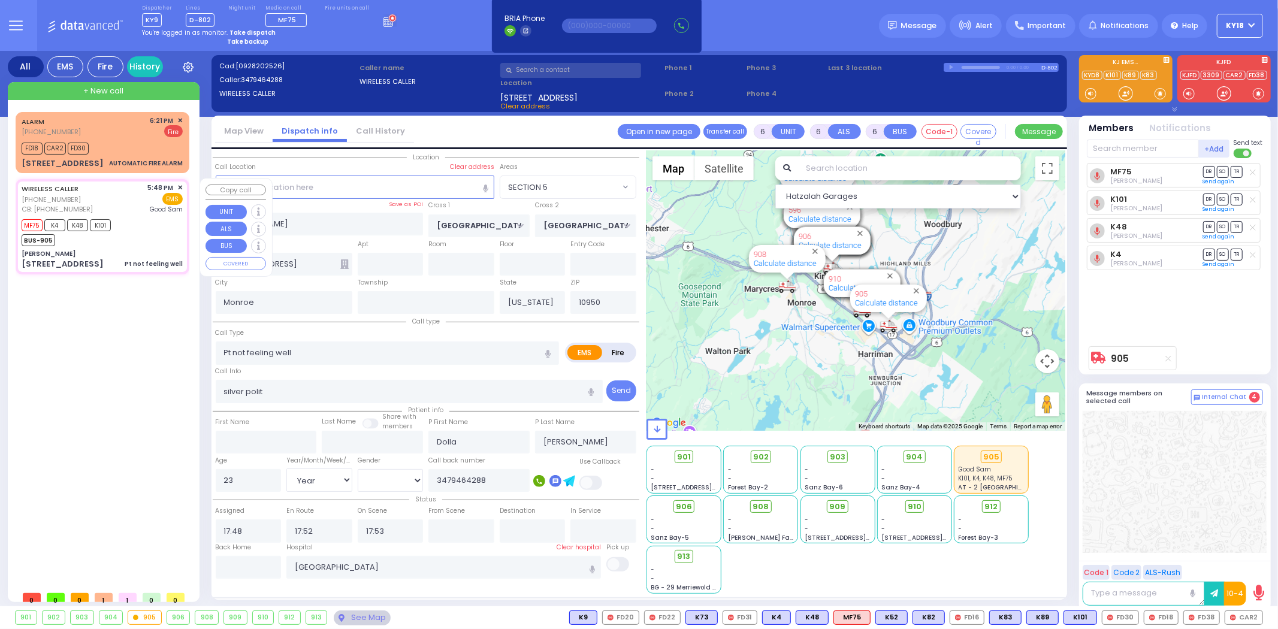
select select
radio input "true"
select select "Year"
select select "Hatzalah Garages"
select select "SECTION 5"
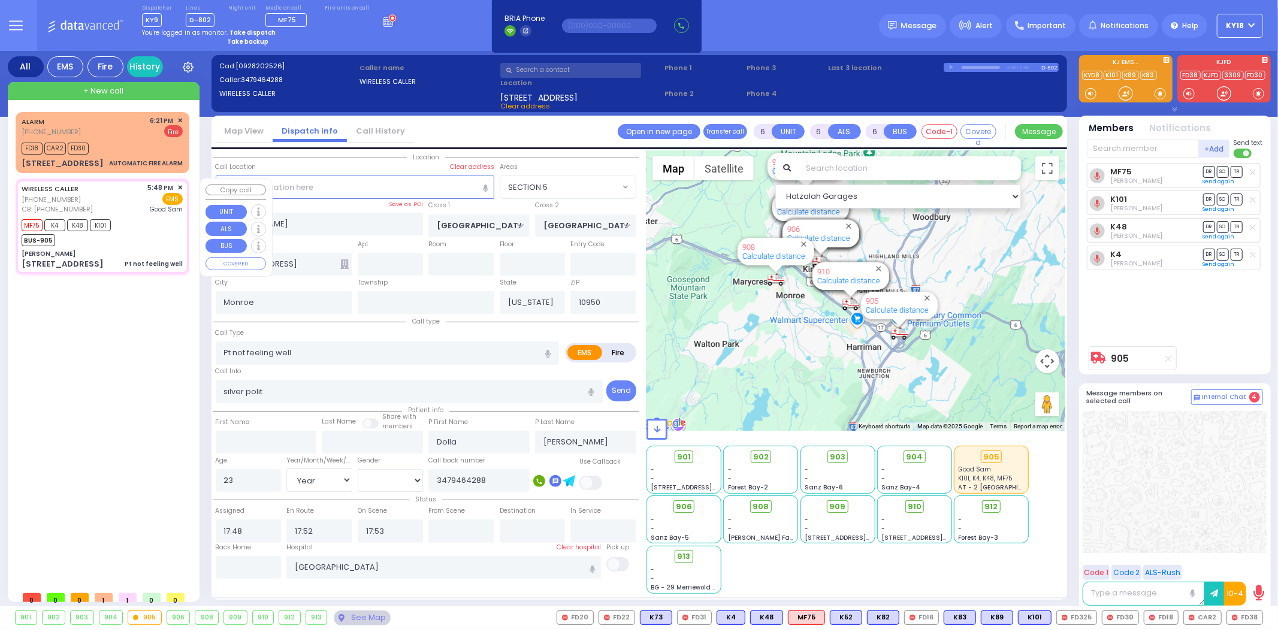
select select
radio input "true"
select select "Year"
type input "18:18"
select select "Hatzalah Garages"
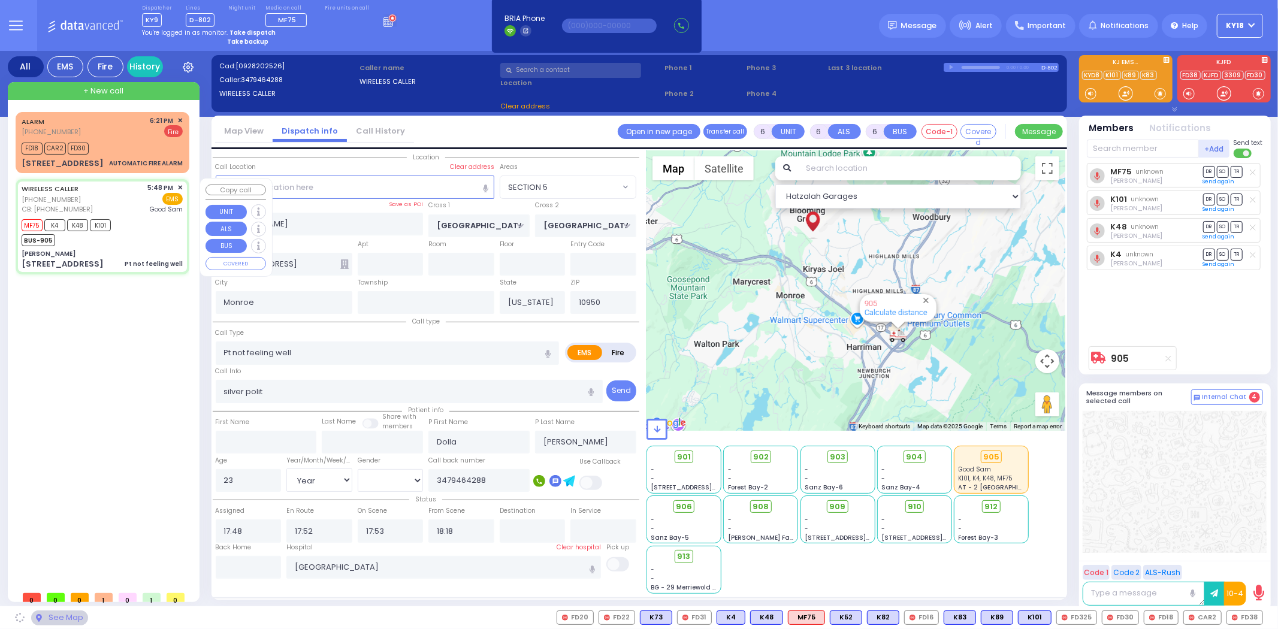
select select
radio input "true"
select select "Year"
select select "Hatzalah Garages"
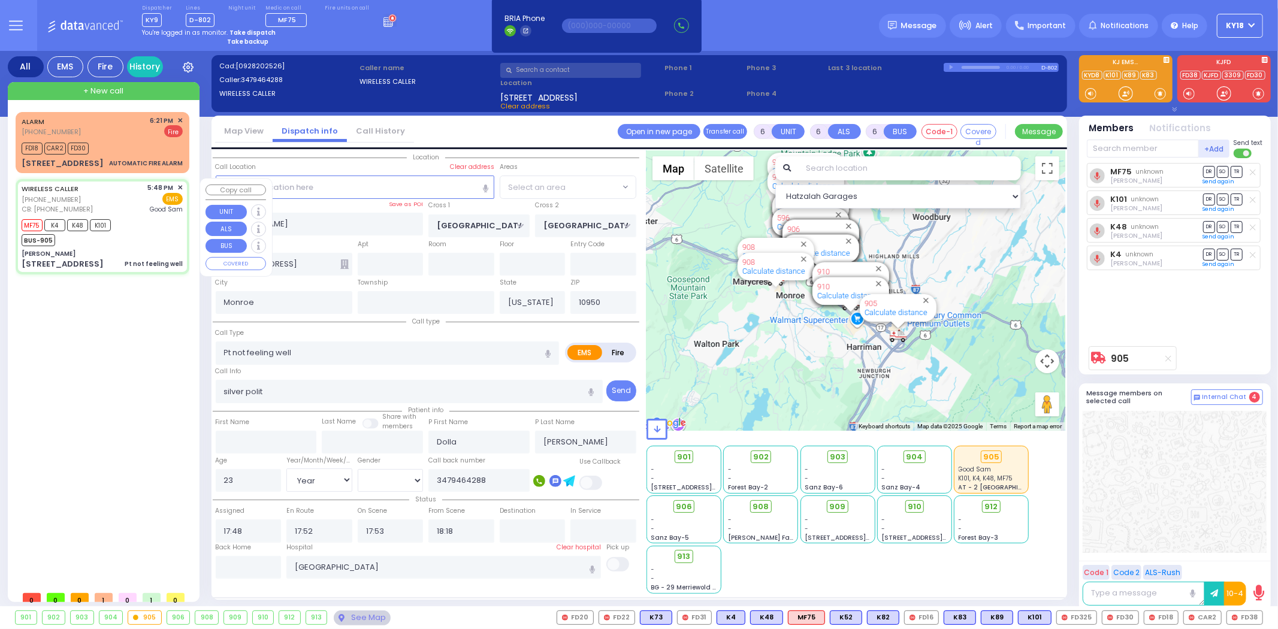
select select "SECTION 5"
